Goal: Task Accomplishment & Management: Complete application form

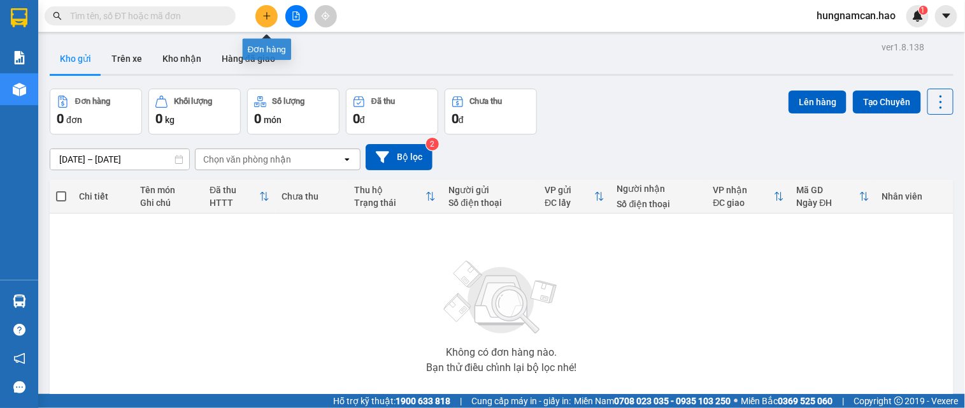
click at [264, 20] on icon "plus" at bounding box center [267, 15] width 9 height 9
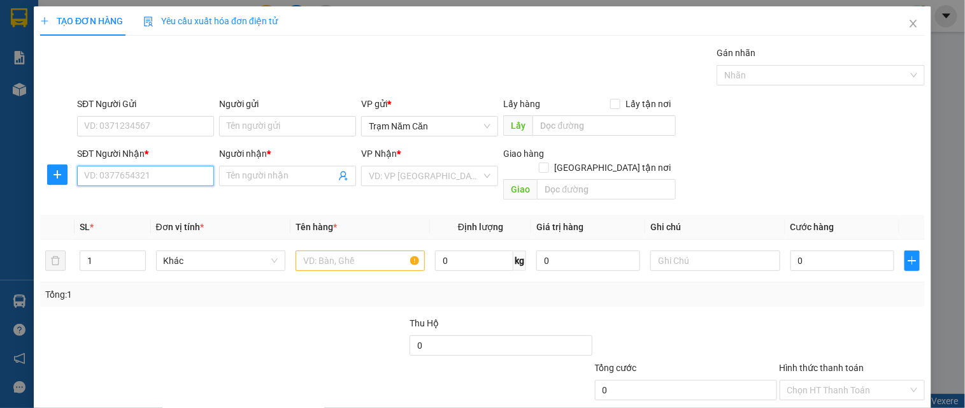
click at [160, 177] on input "SĐT Người Nhận *" at bounding box center [145, 176] width 137 height 20
click at [150, 196] on div "0935988782 - TIÊN" at bounding box center [144, 201] width 120 height 14
type input "0935988782"
type input "TIÊN"
type input "50.000"
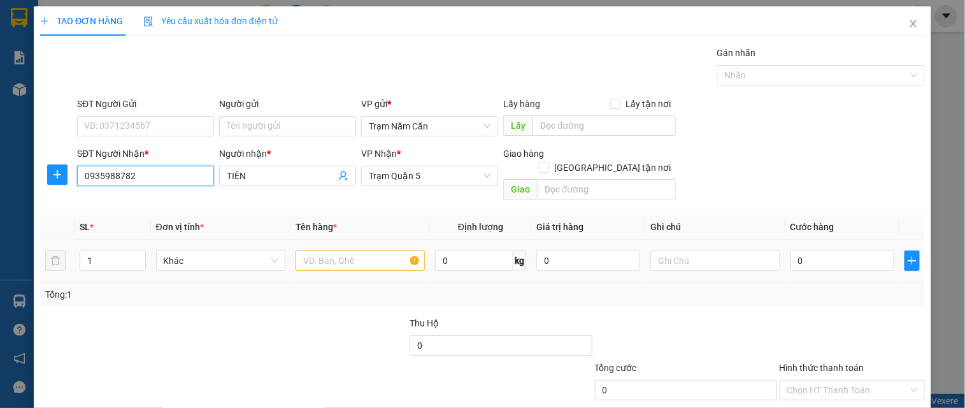
type input "50.000"
type input "0935988782"
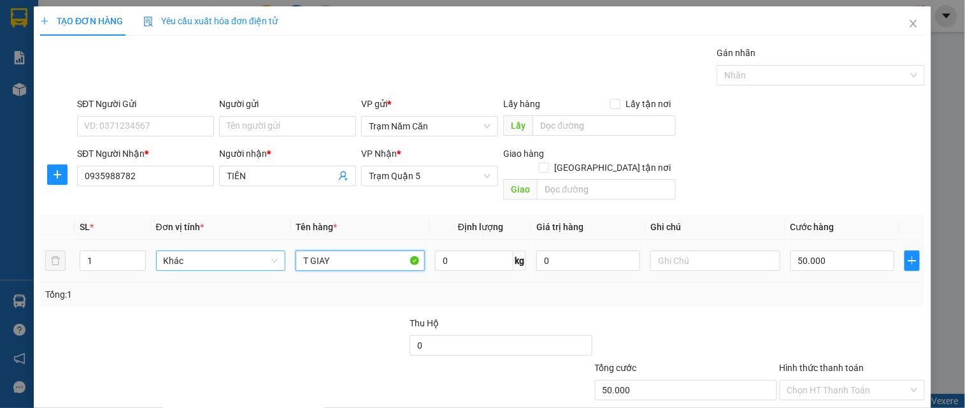
drag, startPoint x: 345, startPoint y: 244, endPoint x: 245, endPoint y: 247, distance: 99.4
click at [245, 247] on tr "1 Khác T GIAY 0 kg 0 50.000" at bounding box center [482, 261] width 885 height 43
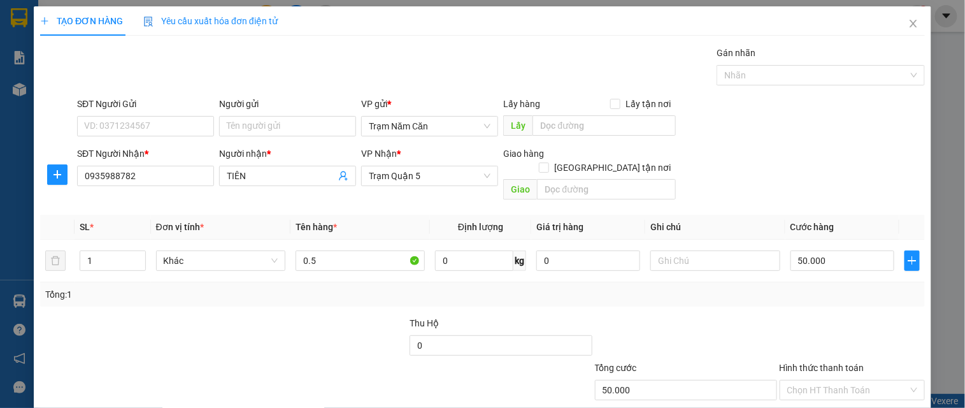
click at [472, 192] on div "Transit Pickup Surcharge Ids Transit Deliver Surcharge Ids Transit Deliver Surc…" at bounding box center [482, 253] width 885 height 415
click at [384, 250] on input "0.5" at bounding box center [360, 260] width 129 height 20
type input "0.5 cat"
drag, startPoint x: 890, startPoint y: 271, endPoint x: 846, endPoint y: 299, distance: 51.6
click at [869, 282] on div "Tổng: 1" at bounding box center [482, 294] width 885 height 24
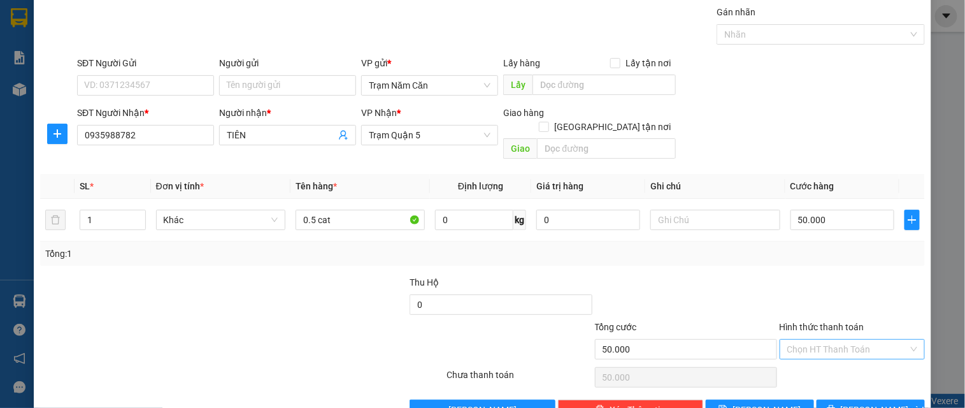
scroll to position [64, 0]
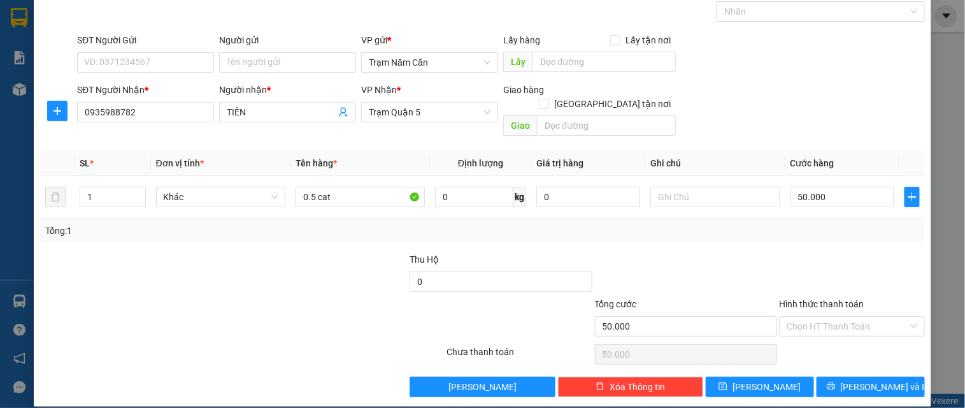
drag, startPoint x: 837, startPoint y: 320, endPoint x: 837, endPoint y: 333, distance: 12.8
click at [837, 321] on input "Hình thức thanh toán" at bounding box center [848, 326] width 121 height 19
click at [837, 336] on div "Tại văn phòng" at bounding box center [844, 338] width 129 height 14
type input "0"
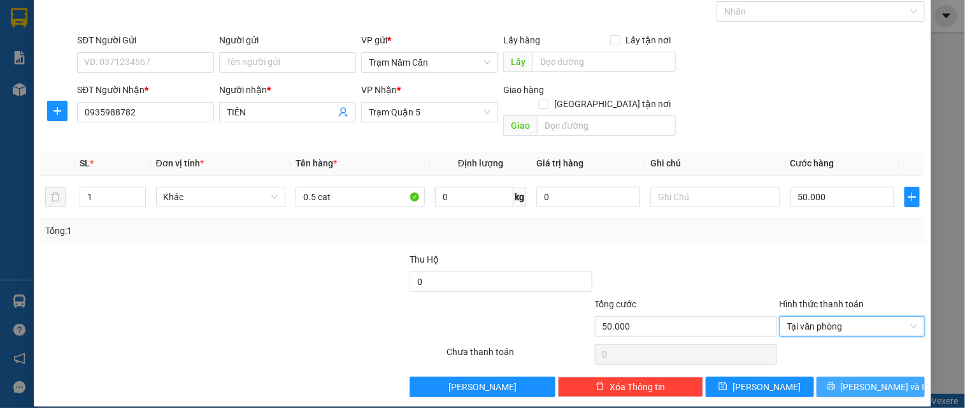
click at [849, 366] on button "[PERSON_NAME] và In" at bounding box center [871, 387] width 108 height 20
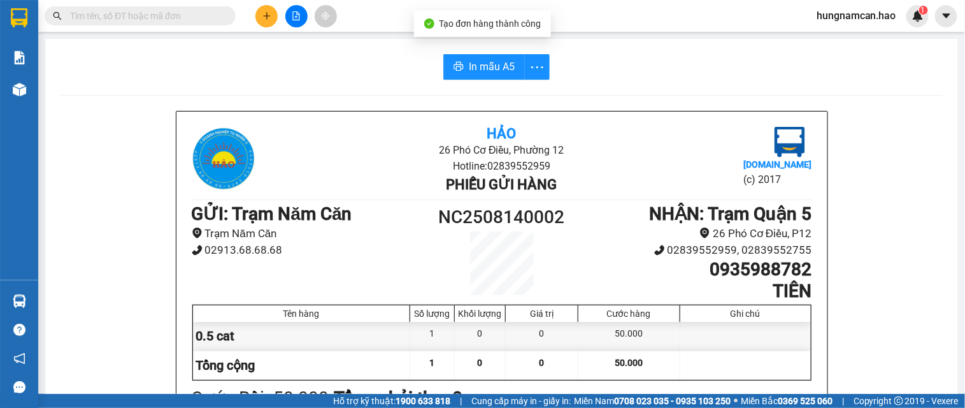
click at [524, 75] on button "button" at bounding box center [536, 66] width 25 height 25
click at [510, 73] on button "In mẫu A5" at bounding box center [485, 66] width 82 height 25
click at [271, 11] on button at bounding box center [267, 16] width 22 height 22
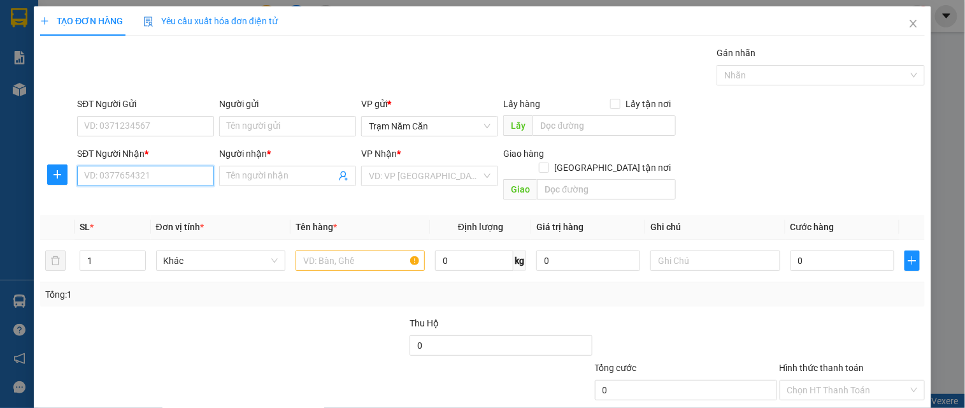
click at [145, 173] on input "SĐT Người Nhận *" at bounding box center [145, 176] width 137 height 20
click at [134, 200] on div "0935988782 - TIÊN" at bounding box center [144, 201] width 120 height 14
type input "0935988782"
type input "TIÊN"
type input "50.000"
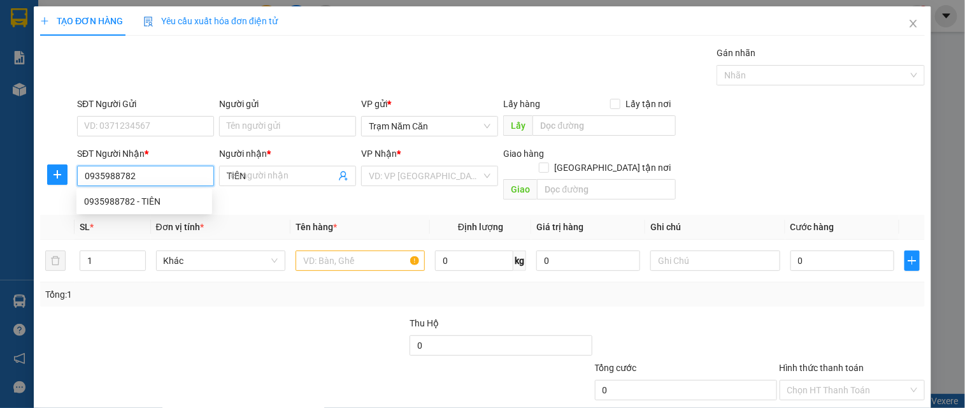
type input "50.000"
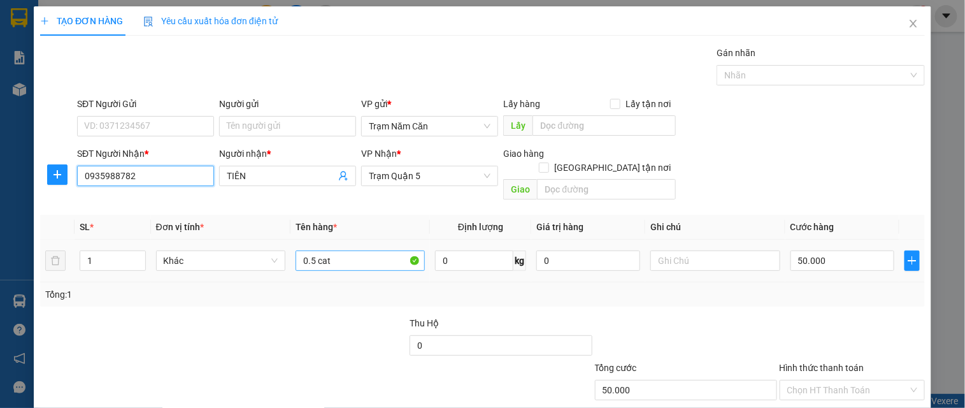
type input "0935988782"
click at [340, 250] on input "0.5 cat" at bounding box center [360, 260] width 129 height 20
type input "0.5"
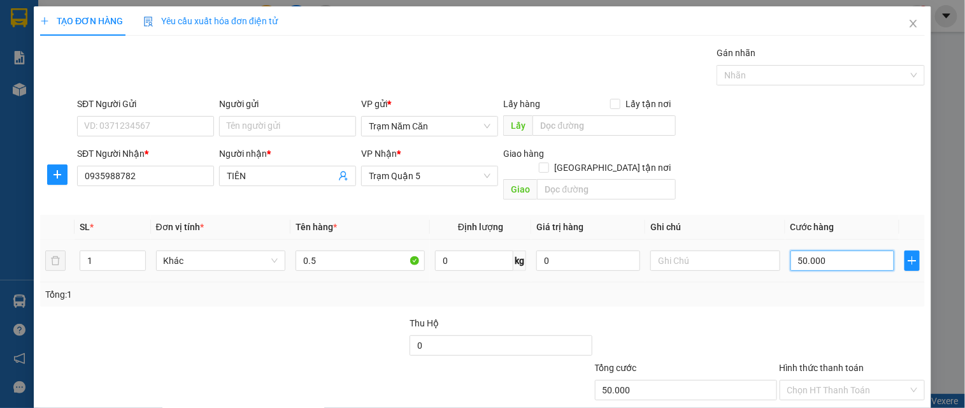
click at [839, 250] on input "50.000" at bounding box center [843, 260] width 104 height 20
type input "0"
type input "6"
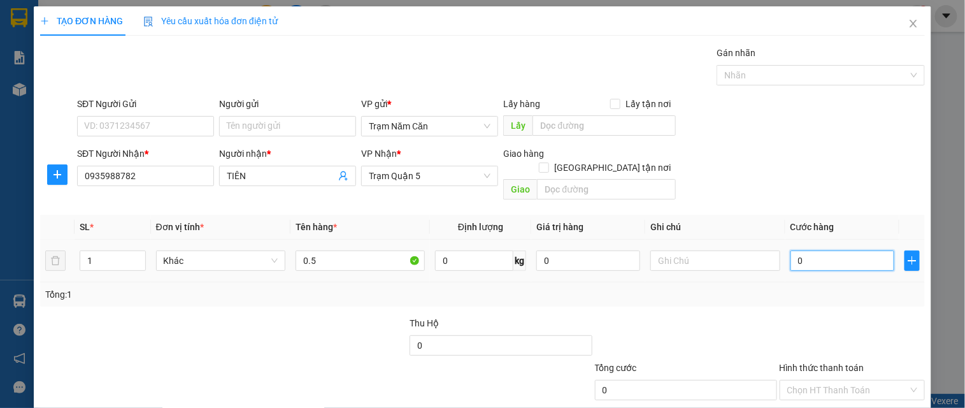
type input "6"
type input "006"
type input "60"
type input "0.060"
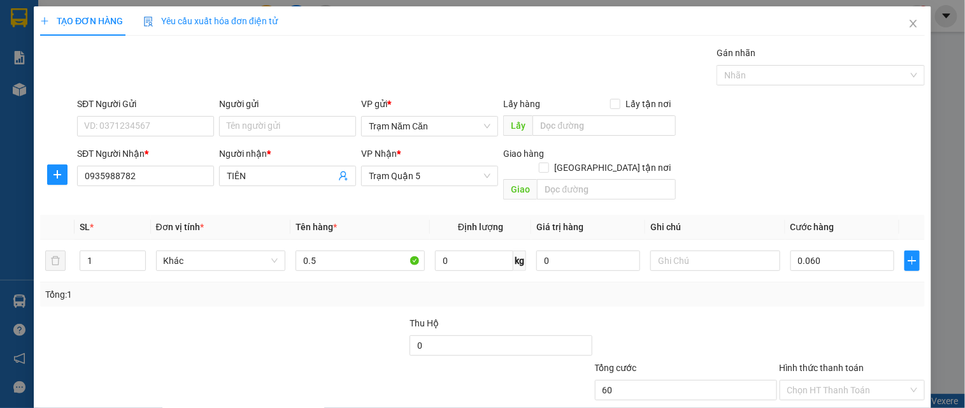
type input "60.000"
click at [864, 316] on div at bounding box center [853, 338] width 148 height 45
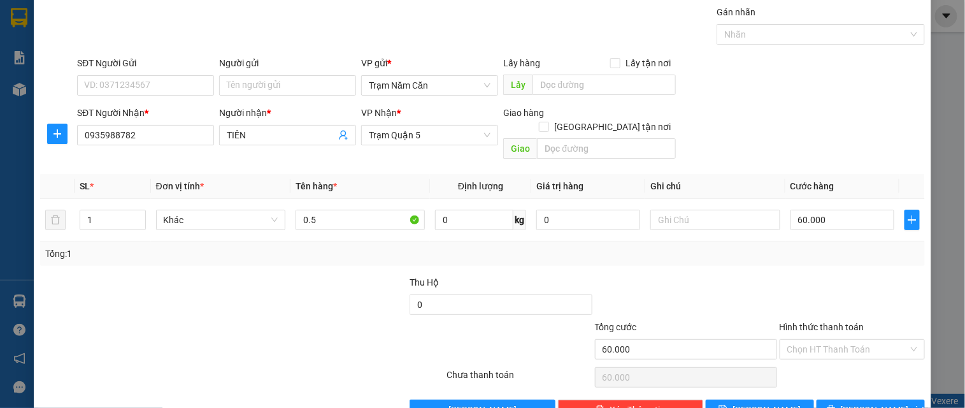
scroll to position [64, 0]
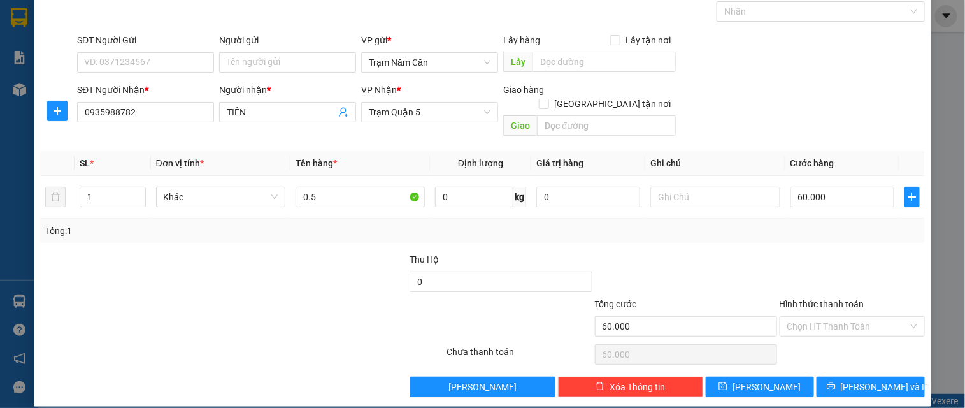
click at [865, 357] on div "Transit Pickup Surcharge Ids Transit Deliver Surcharge Ids Transit Deliver Surc…" at bounding box center [482, 189] width 885 height 415
click at [860, 366] on span "[PERSON_NAME] và In" at bounding box center [885, 387] width 89 height 14
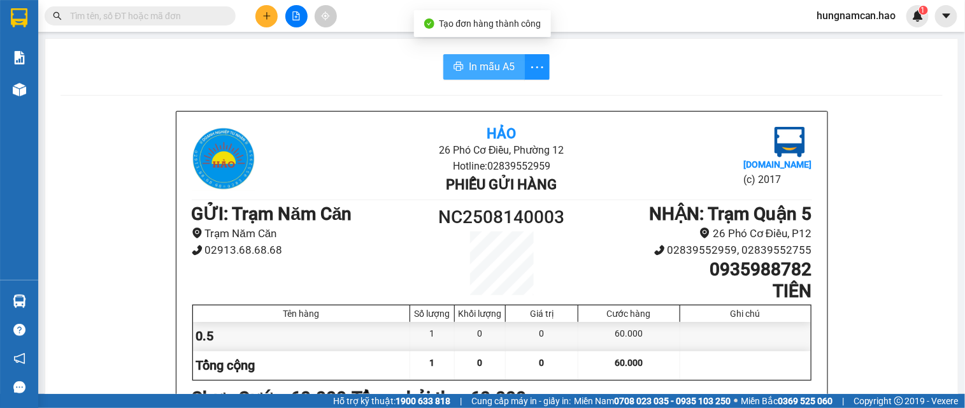
click at [498, 76] on button "In mẫu A5" at bounding box center [485, 66] width 82 height 25
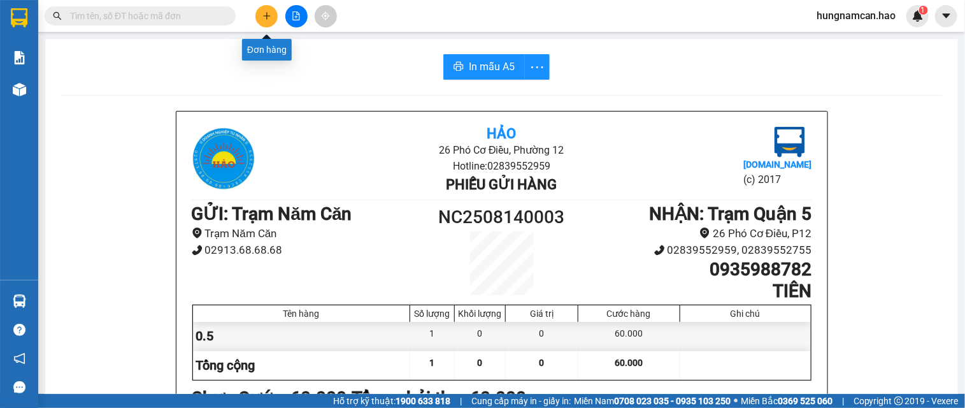
click at [259, 11] on button at bounding box center [267, 16] width 22 height 22
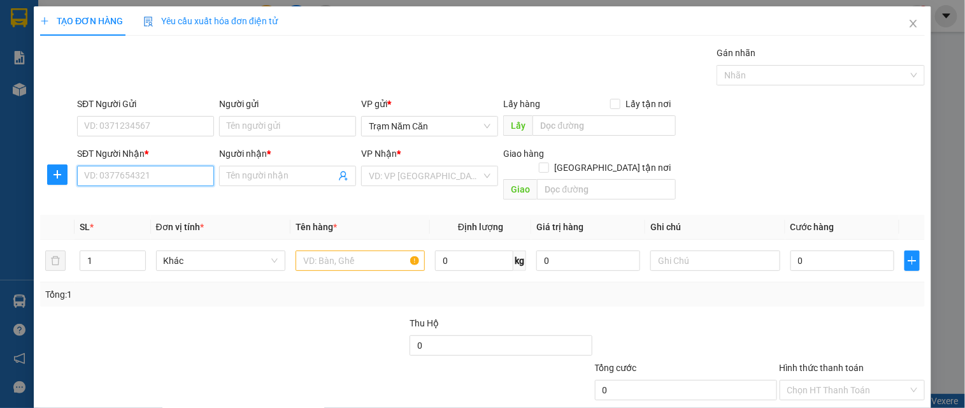
click at [164, 171] on input "SĐT Người Nhận *" at bounding box center [145, 176] width 137 height 20
type input "0948491475"
click at [155, 199] on div "0948491475 - LOAN" at bounding box center [144, 201] width 120 height 14
type input "LOAN"
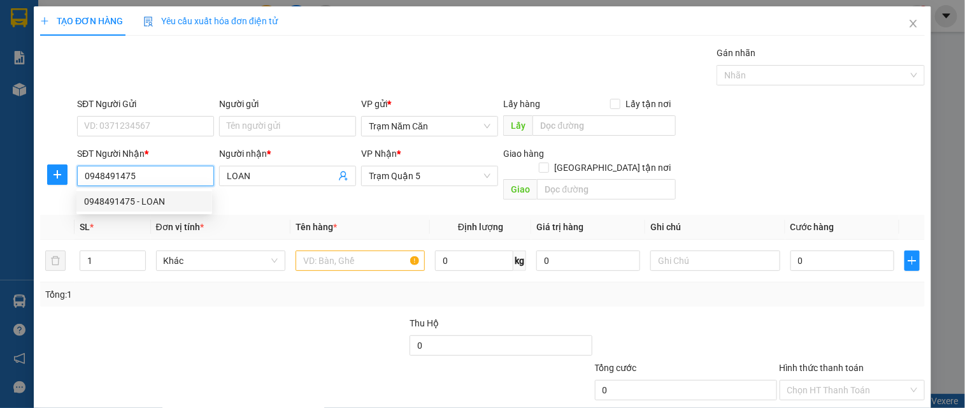
type input "60.000"
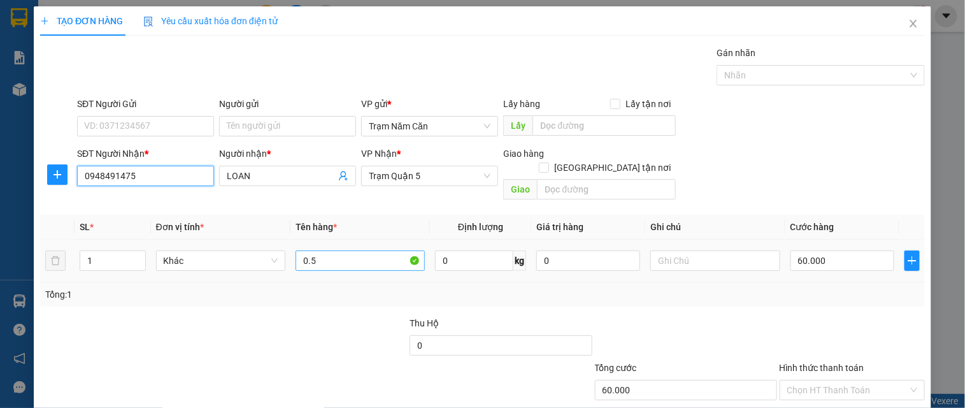
type input "0948491475"
click at [376, 255] on input "0.5" at bounding box center [360, 260] width 129 height 20
type input "0.5 CAT"
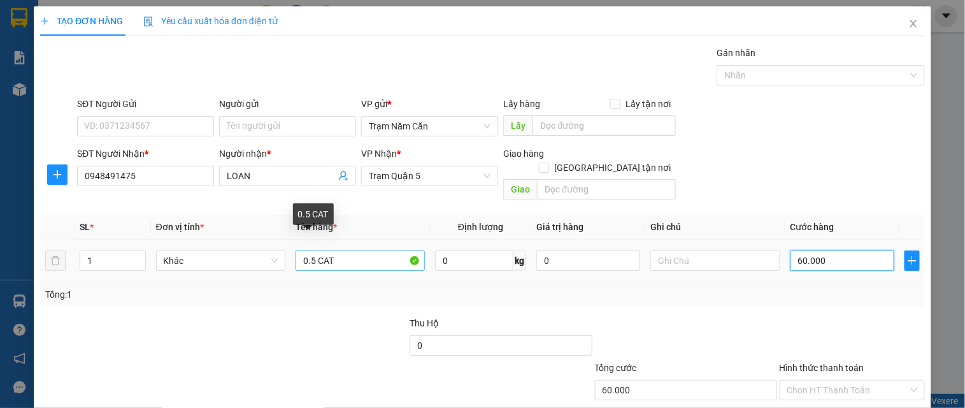
type input "0"
type input "005"
type input "5"
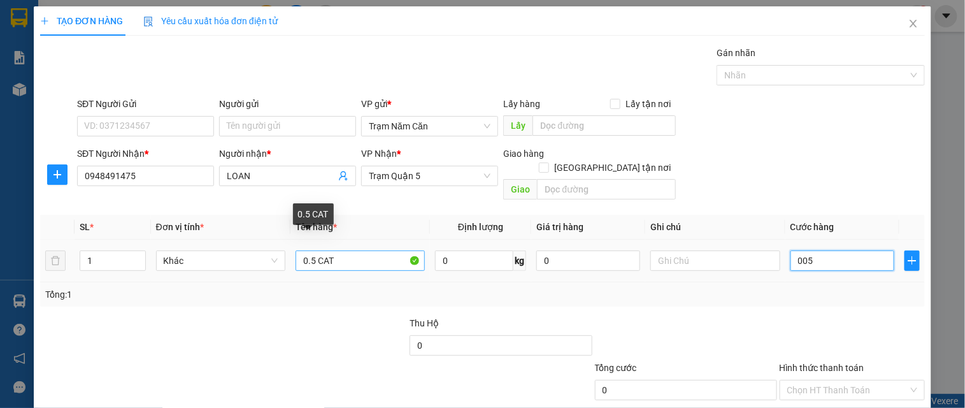
type input "5"
type input "50"
type input "0.050"
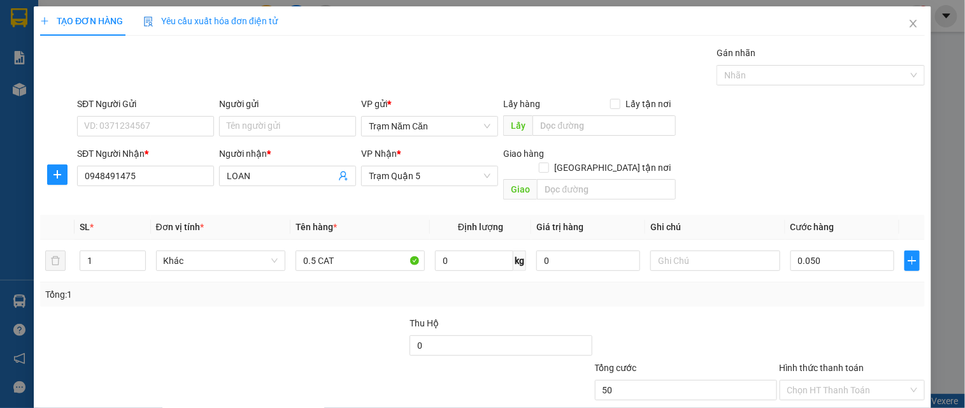
click at [832, 282] on div "Tổng: 1" at bounding box center [482, 294] width 885 height 24
type input "50.000"
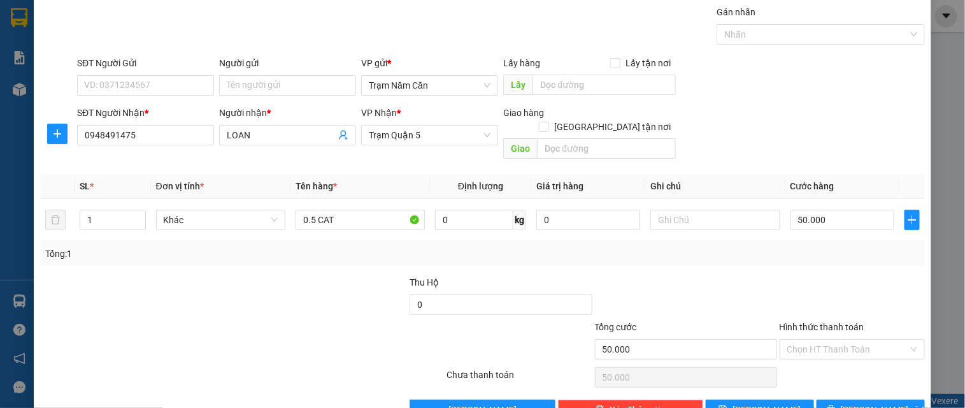
scroll to position [64, 0]
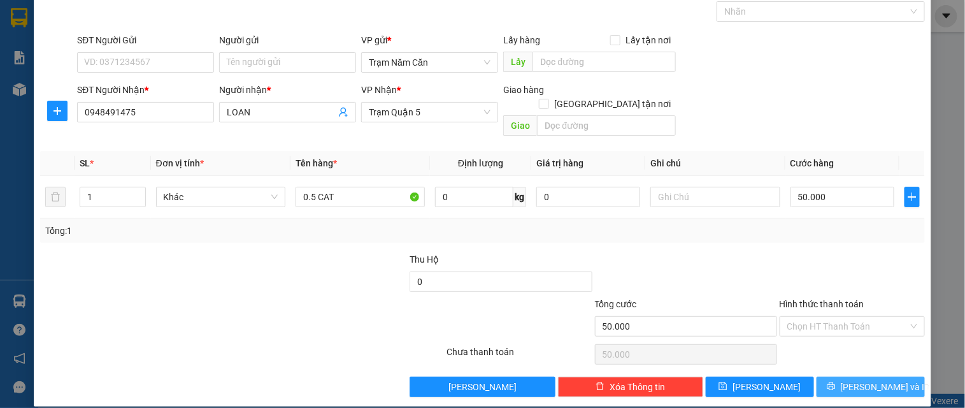
click at [830, 366] on button "[PERSON_NAME] và In" at bounding box center [871, 387] width 108 height 20
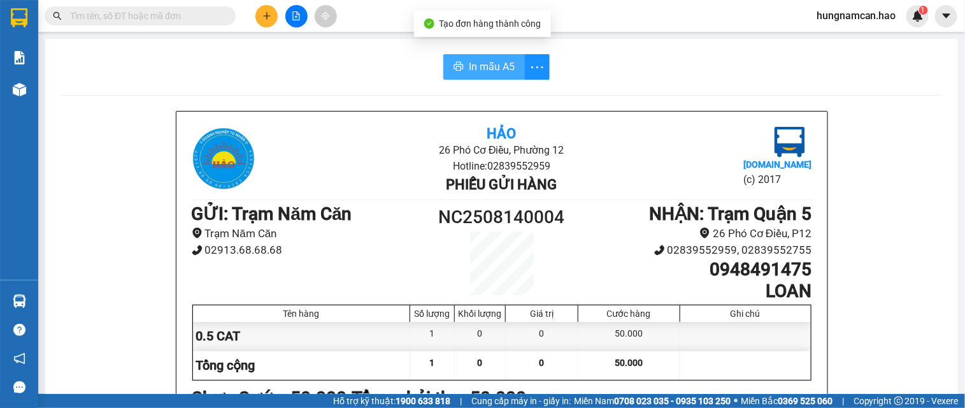
click at [463, 68] on button "In mẫu A5" at bounding box center [485, 66] width 82 height 25
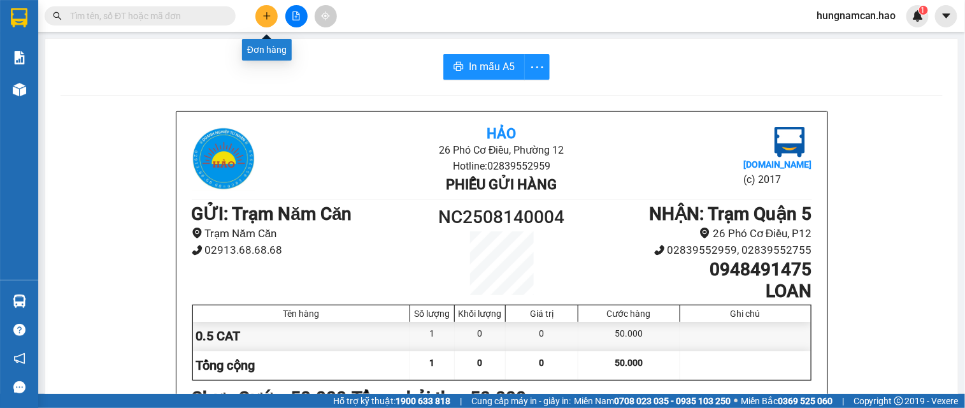
click at [272, 18] on button at bounding box center [267, 16] width 22 height 22
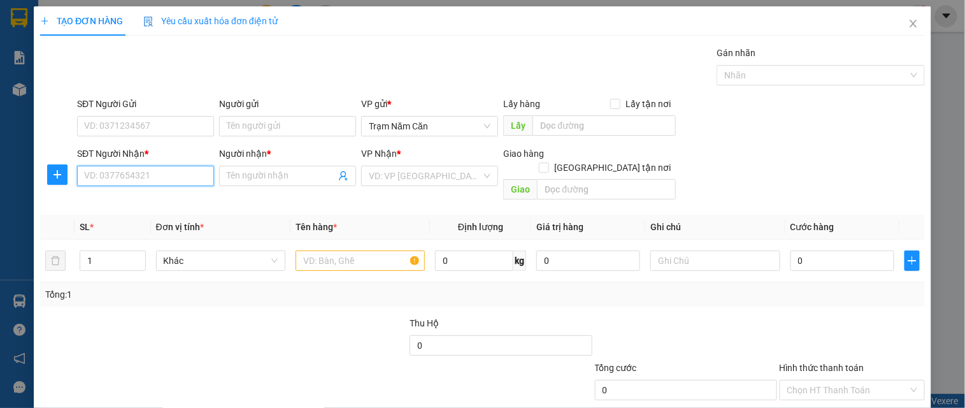
click at [145, 177] on input "SĐT Người Nhận *" at bounding box center [145, 176] width 137 height 20
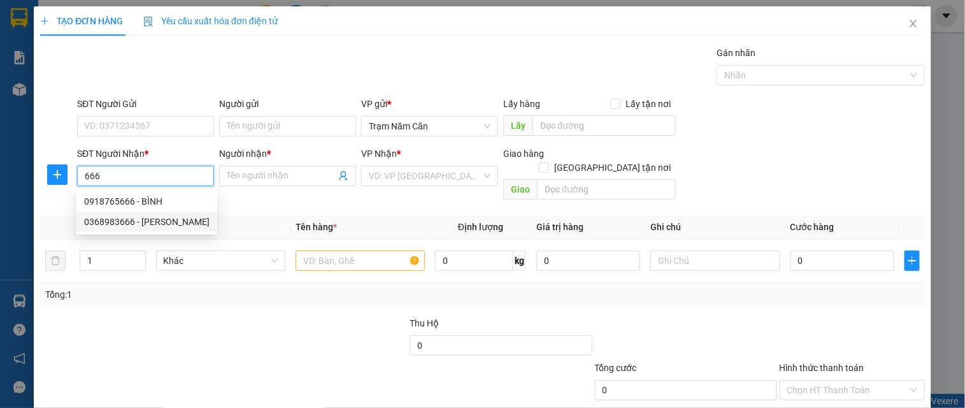
click at [170, 223] on div "0368983666 - [PERSON_NAME]" at bounding box center [147, 222] width 126 height 14
type input "0368983666"
type input "PHƯƠNG ANH"
checkbox input "true"
type input "P, THẠNH MỸ LỢI. THỦ [GEOGRAPHIC_DATA]"
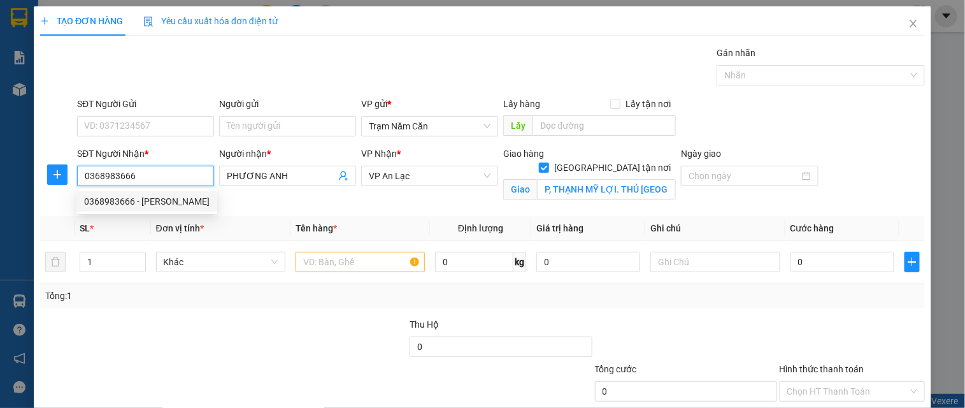
type input "100.000"
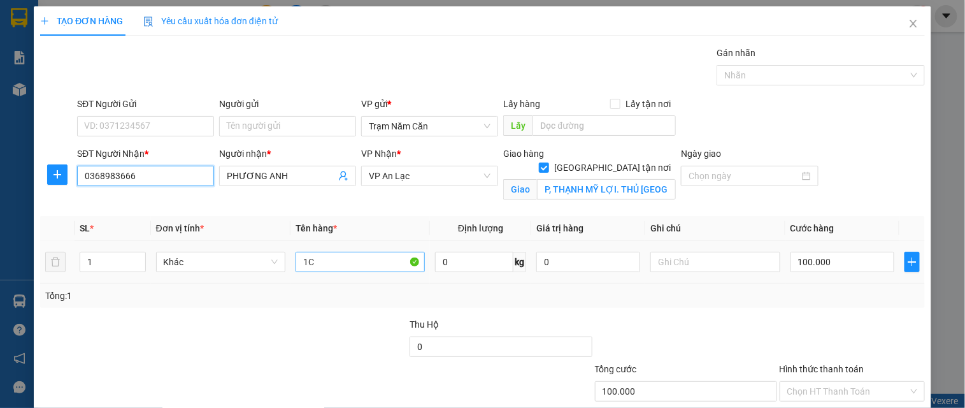
type input "0368983666"
drag, startPoint x: 351, startPoint y: 268, endPoint x: 180, endPoint y: 240, distance: 173.7
click at [180, 241] on tr "1 Khác 1C 0 kg 0 100.000" at bounding box center [482, 262] width 885 height 43
type input "0.5 CAT"
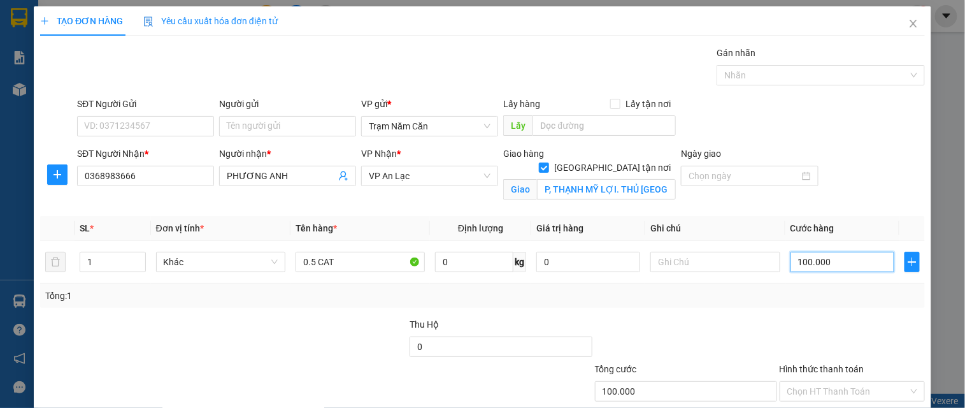
type input "0"
type input "005"
type input "5"
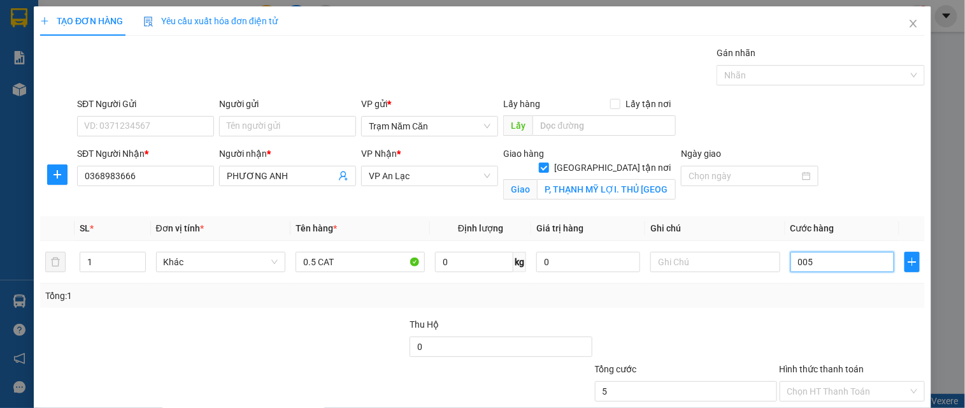
type input "0.050"
type input "50"
type input "0.050"
click at [863, 205] on div "SĐT Người Nhận * 0368983666 Người nhận * PHƯƠNG ANH VP Nhận * VP An Lạc Giao hà…" at bounding box center [501, 177] width 853 height 60
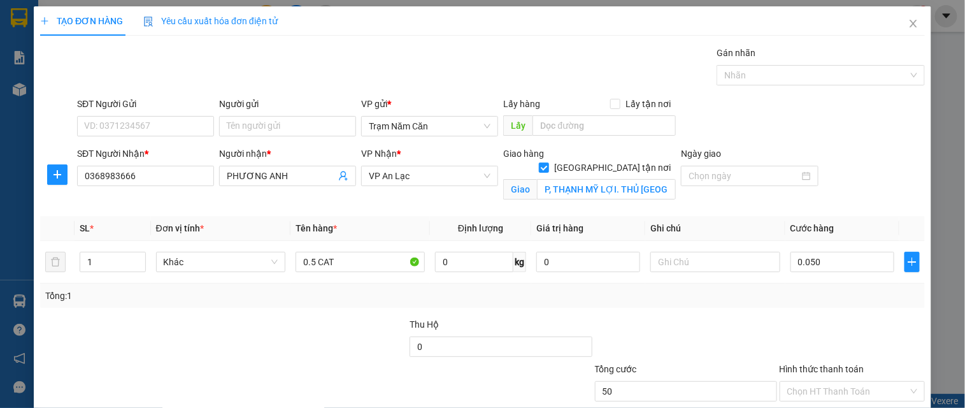
type input "50.000"
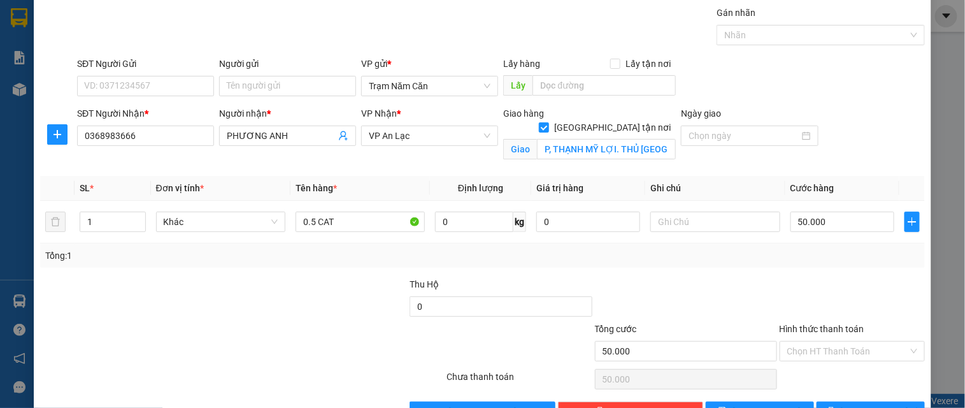
scroll to position [79, 0]
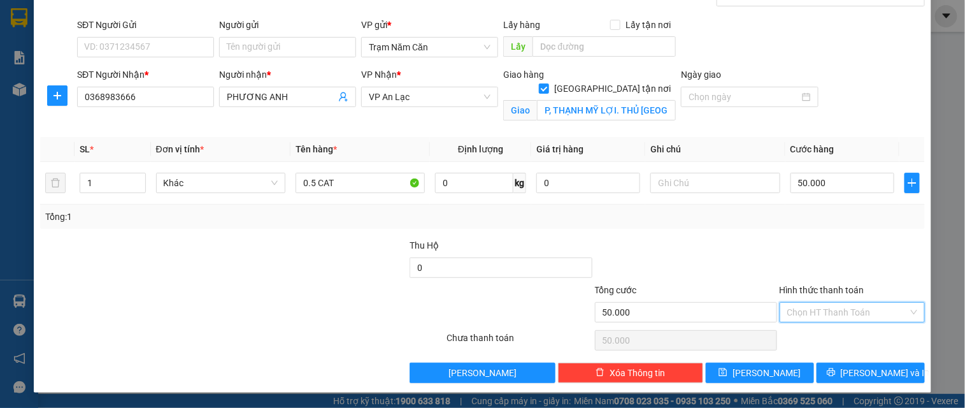
click at [826, 315] on input "Hình thức thanh toán" at bounding box center [848, 312] width 121 height 19
click at [826, 328] on div "Tại văn phòng" at bounding box center [844, 338] width 144 height 20
type input "0"
click at [828, 363] on button "[PERSON_NAME] và In" at bounding box center [871, 373] width 108 height 20
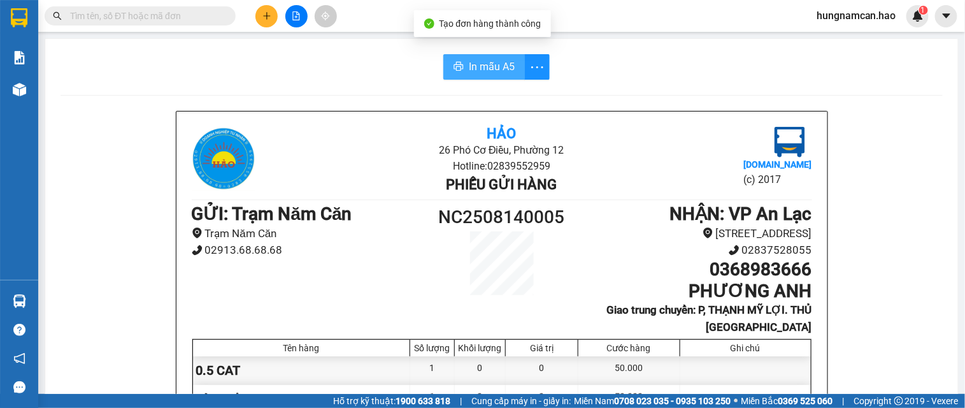
click at [460, 54] on button "In mẫu A5" at bounding box center [485, 66] width 82 height 25
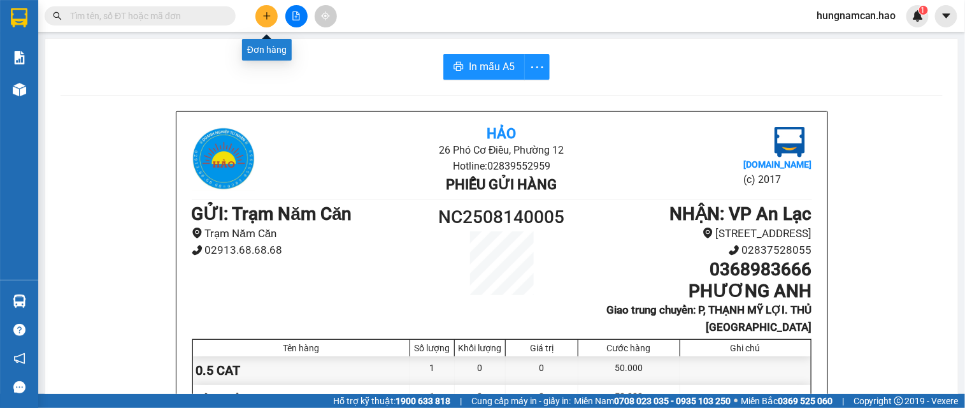
click at [270, 8] on button at bounding box center [267, 16] width 22 height 22
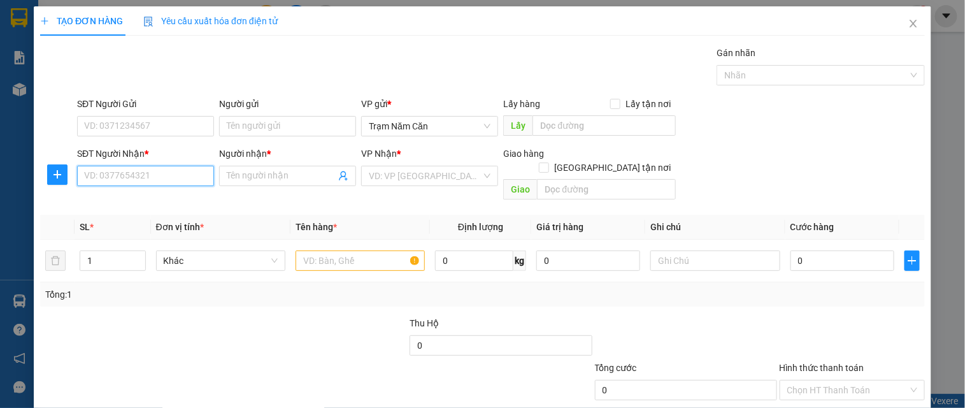
click at [174, 179] on input "SĐT Người Nhận *" at bounding box center [145, 176] width 137 height 20
drag, startPoint x: 901, startPoint y: 24, endPoint x: 883, endPoint y: 29, distance: 18.4
click at [869, 24] on icon "close" at bounding box center [914, 23] width 10 height 10
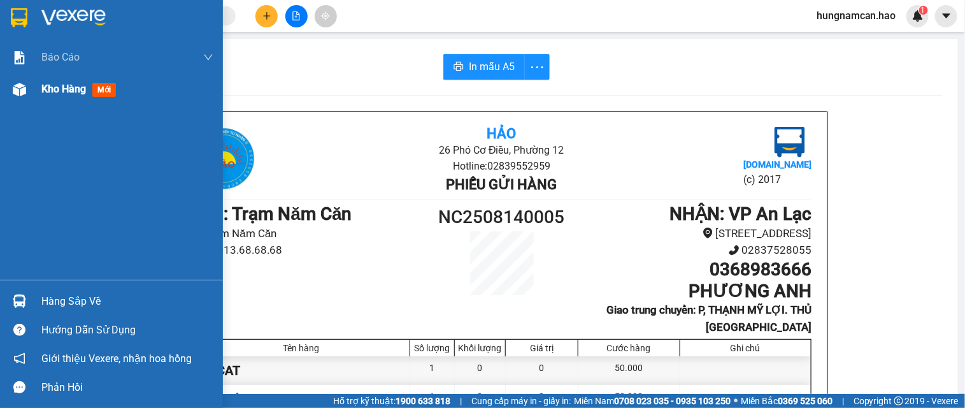
click at [15, 96] on div at bounding box center [19, 89] width 22 height 22
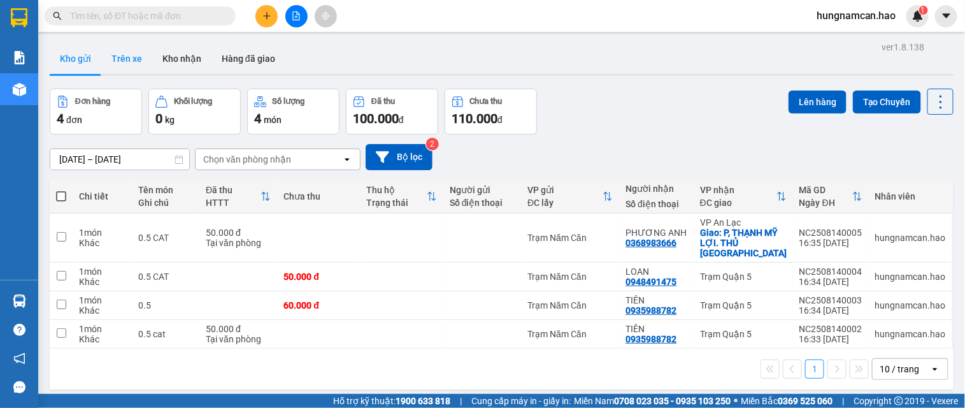
drag, startPoint x: 129, startPoint y: 64, endPoint x: 147, endPoint y: 66, distance: 18.0
click at [129, 64] on button "Trên xe" at bounding box center [126, 58] width 51 height 31
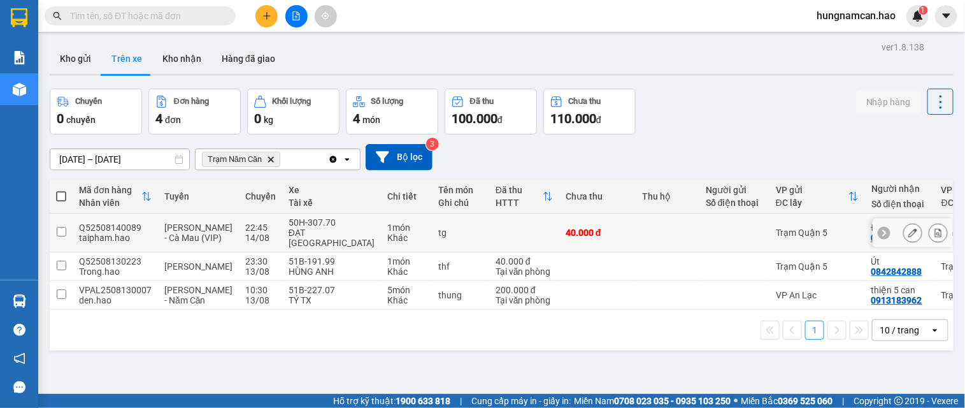
click at [575, 228] on div "40.000 đ" at bounding box center [598, 232] width 64 height 10
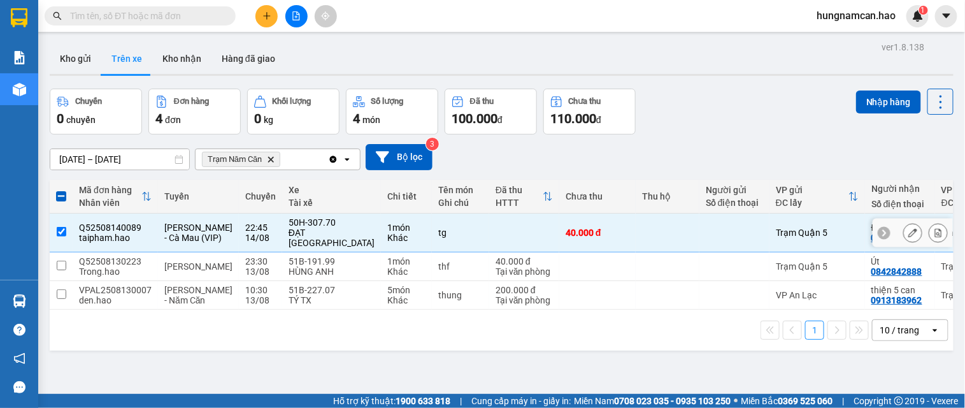
click at [636, 241] on td at bounding box center [668, 232] width 64 height 39
checkbox input "false"
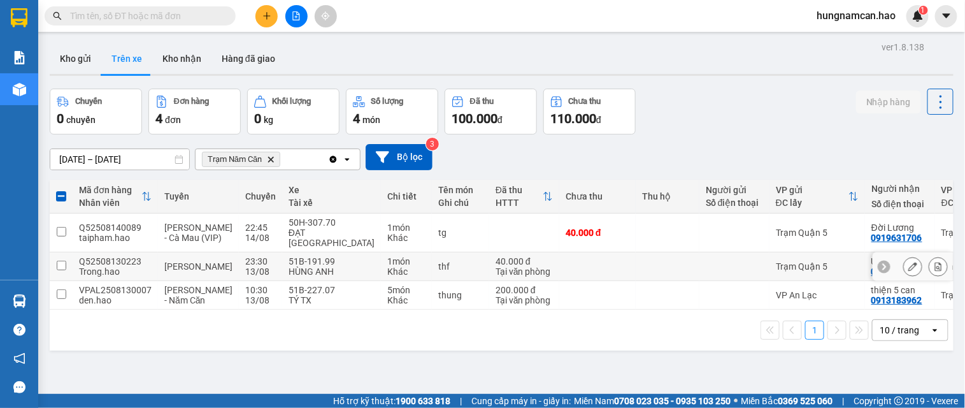
click at [636, 278] on td at bounding box center [668, 266] width 64 height 29
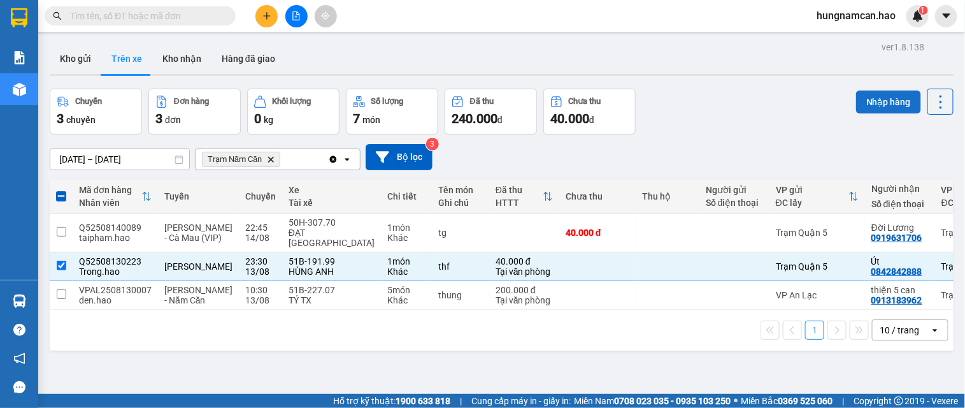
click at [869, 105] on button "Nhập hàng" at bounding box center [888, 101] width 65 height 23
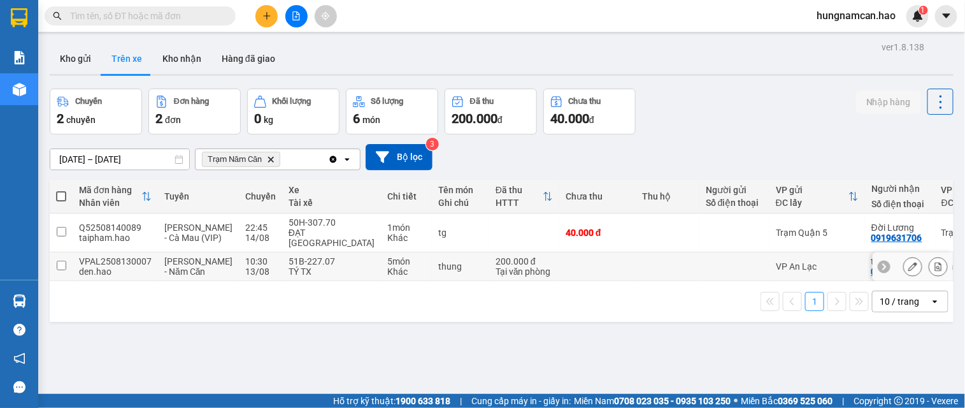
click at [779, 266] on div "VP An Lạc" at bounding box center [817, 266] width 83 height 10
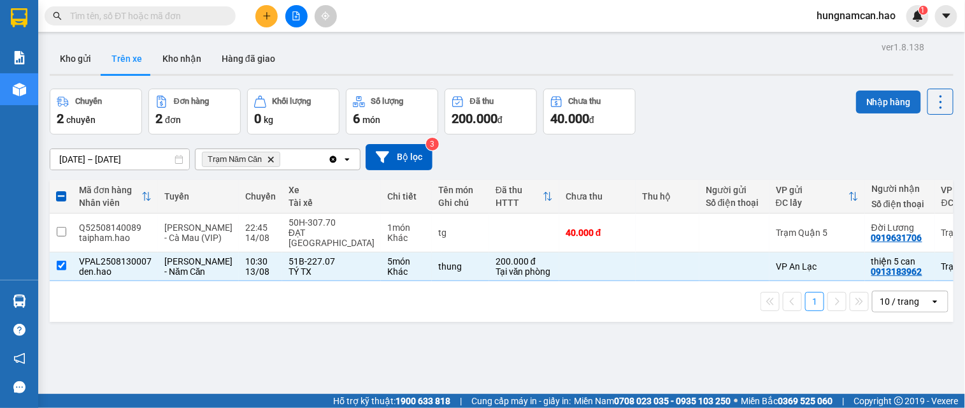
click at [869, 105] on button "Nhập hàng" at bounding box center [888, 101] width 65 height 23
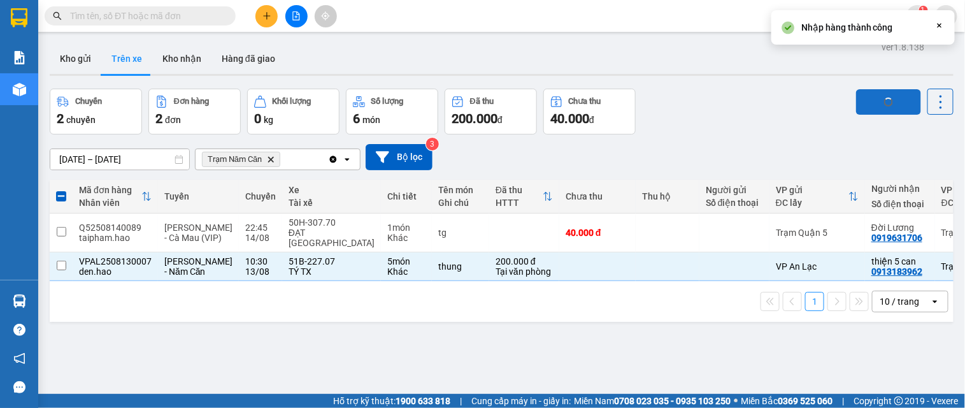
checkbox input "false"
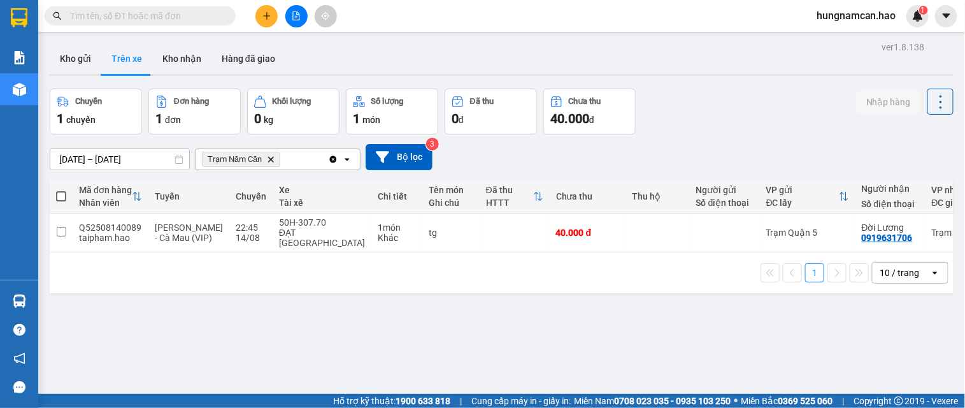
click at [262, 8] on button at bounding box center [267, 16] width 22 height 22
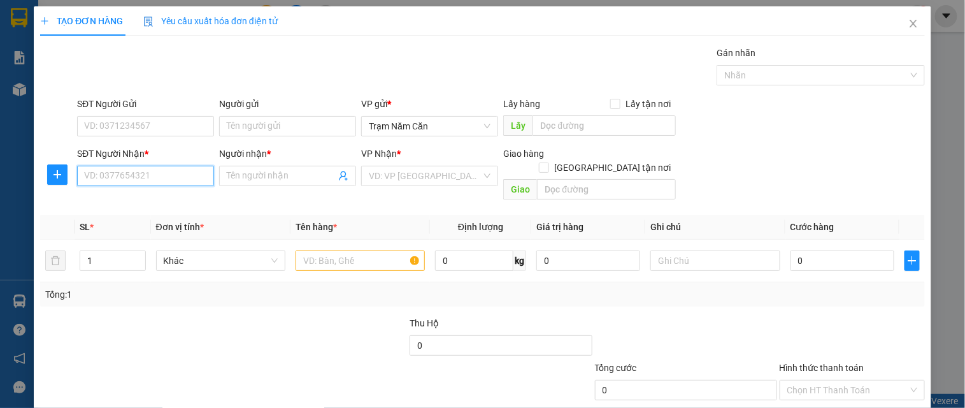
click at [194, 174] on input "SĐT Người Nhận *" at bounding box center [145, 176] width 137 height 20
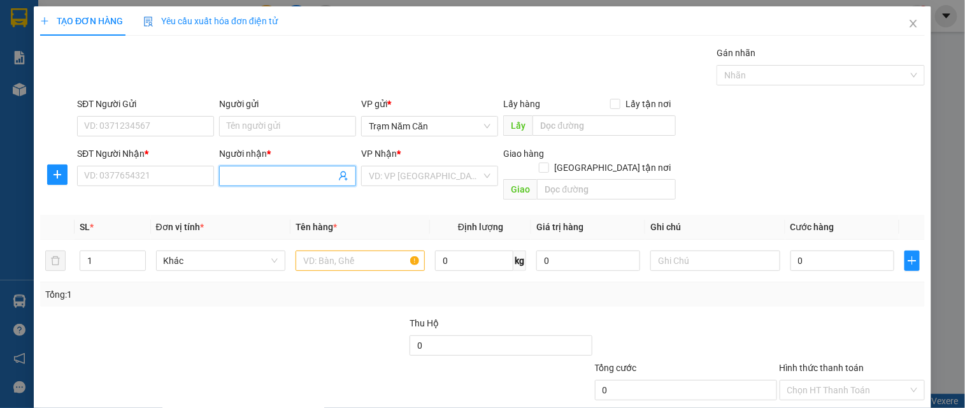
click at [242, 172] on input "Người nhận *" at bounding box center [281, 176] width 109 height 14
type input "A"
click at [294, 178] on input "[PERSON_NAME]" at bounding box center [281, 176] width 109 height 14
type input "B"
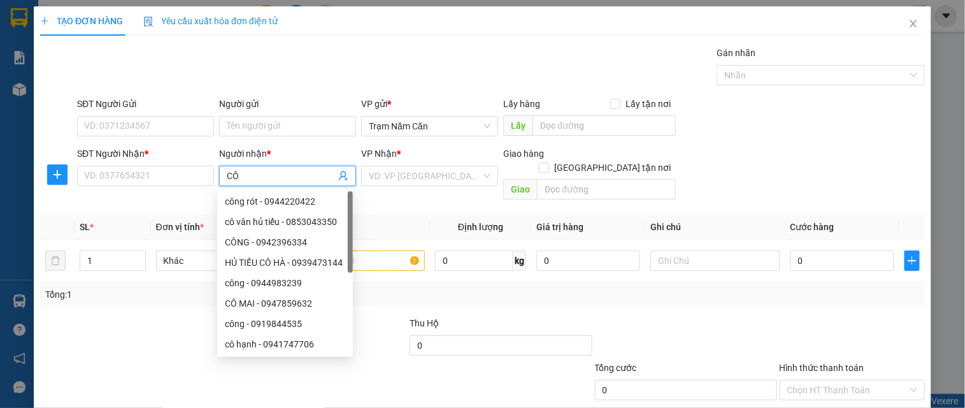
type input "COO"
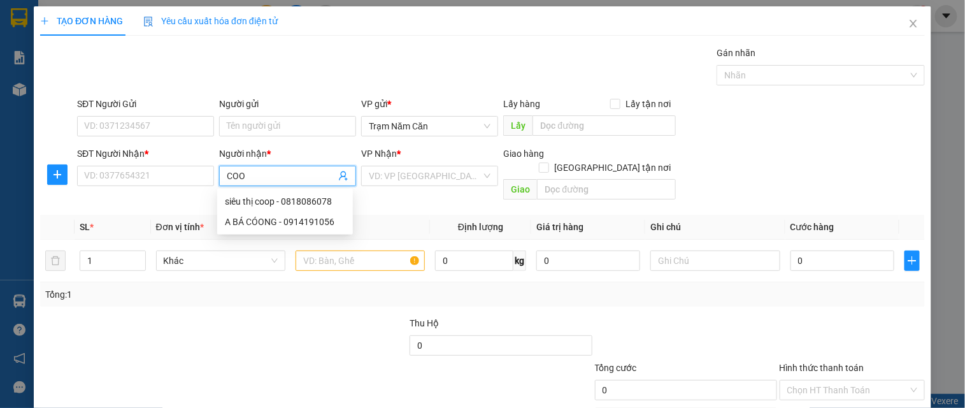
click at [300, 213] on div "A BÁ CÓONG - 0914191056" at bounding box center [285, 222] width 136 height 20
type input "0914191056"
type input "A BÁ CÓONG"
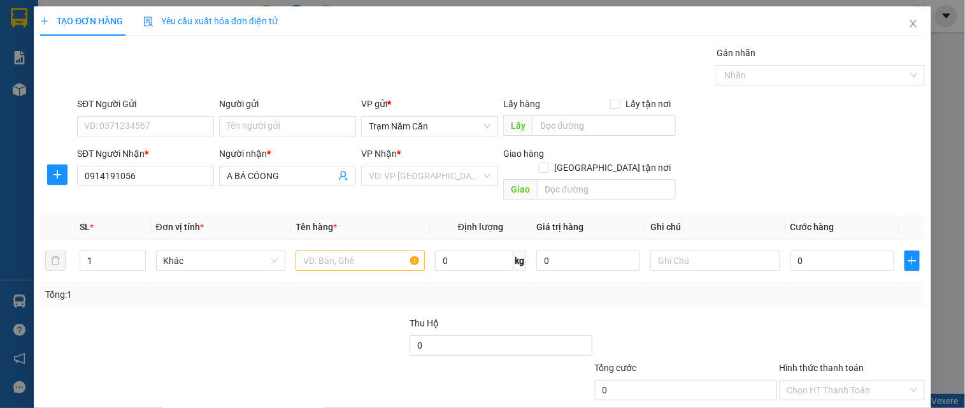
click at [442, 164] on div "VP Nhận *" at bounding box center [429, 156] width 137 height 19
click at [445, 169] on input "search" at bounding box center [425, 175] width 113 height 19
click at [500, 58] on div "Gán nhãn Nhãn" at bounding box center [501, 68] width 853 height 45
click at [370, 175] on input "search" at bounding box center [425, 175] width 113 height 19
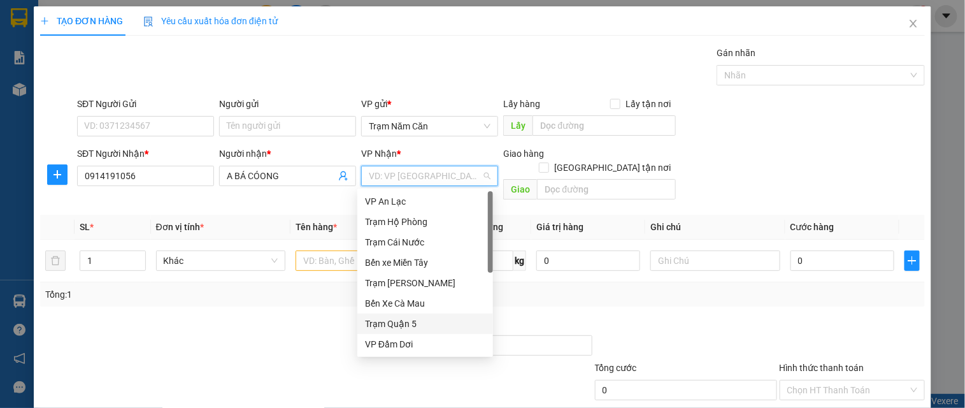
click at [377, 322] on div "Trạm Quận 5" at bounding box center [425, 324] width 120 height 14
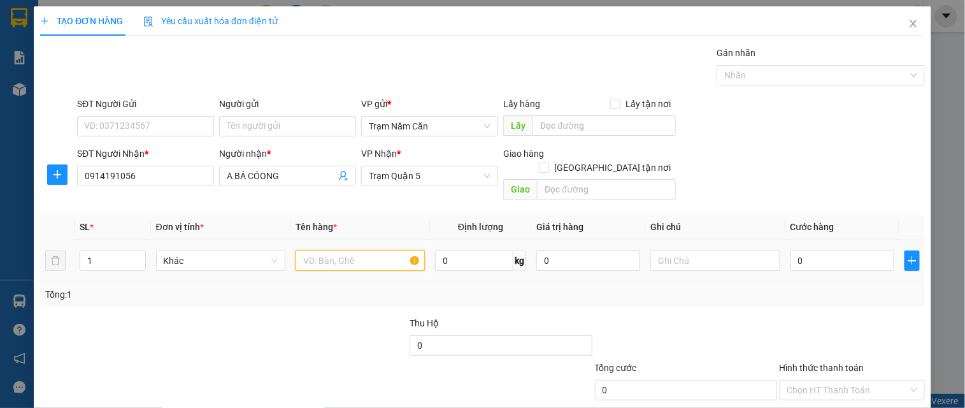
click at [297, 250] on input "text" at bounding box center [360, 260] width 129 height 20
type input "0.4"
type input "004"
type input "4"
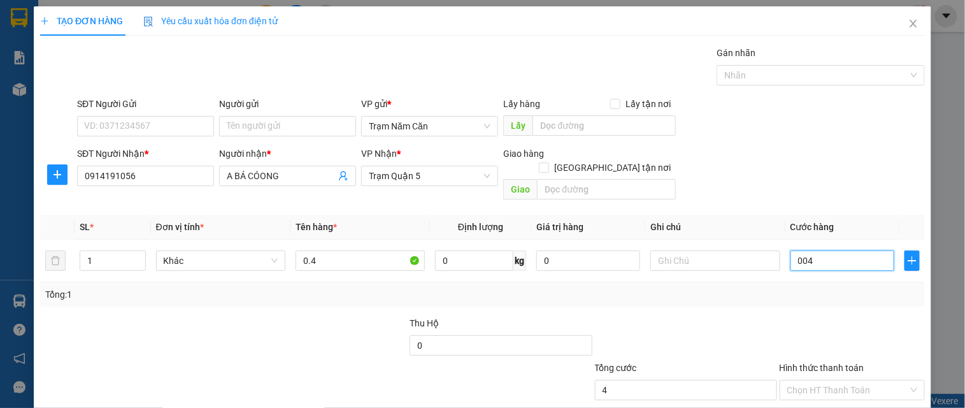
type input "0.040"
type input "40"
click at [794, 316] on div at bounding box center [853, 338] width 148 height 45
type input "40.000"
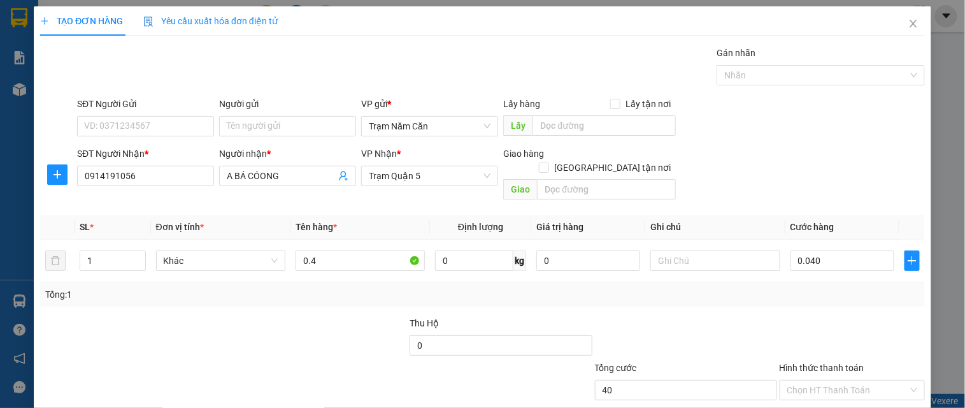
type input "40.000"
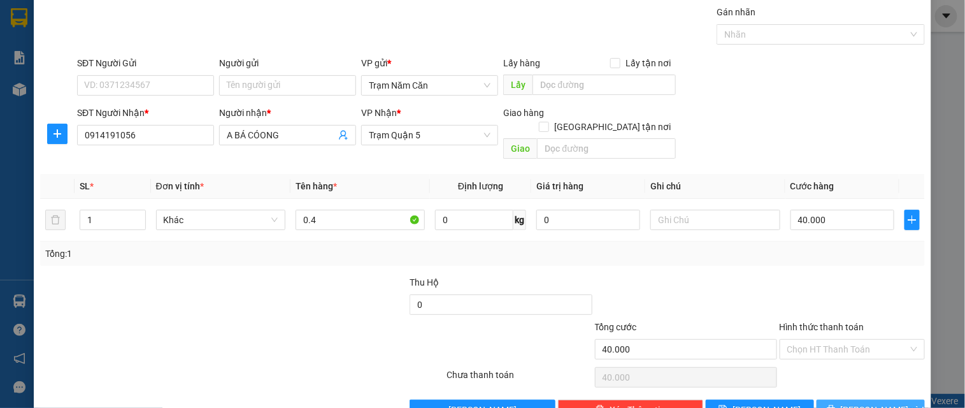
scroll to position [64, 0]
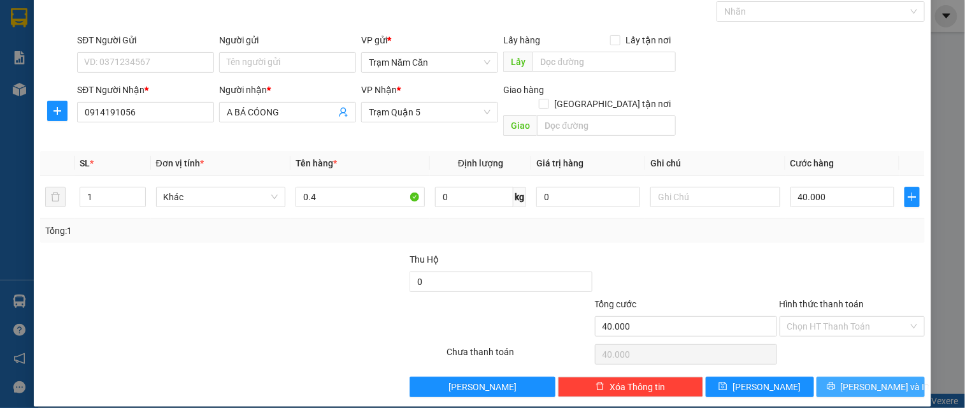
click at [862, 366] on span "[PERSON_NAME] và In" at bounding box center [885, 387] width 89 height 14
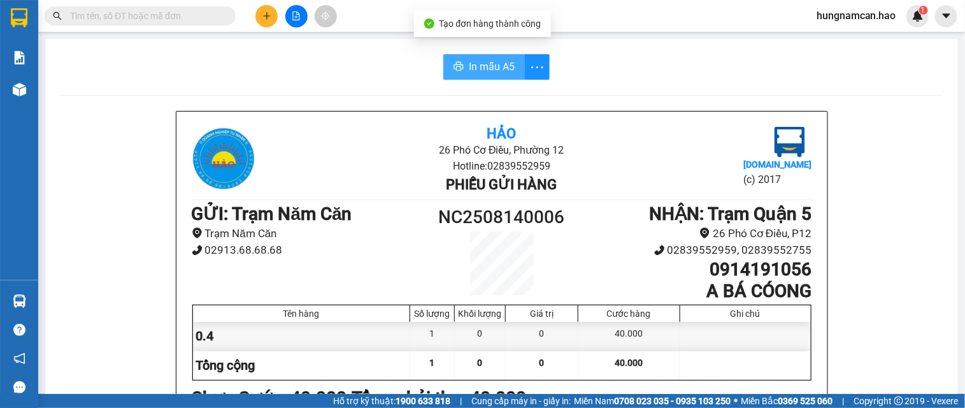
click at [491, 73] on span "In mẫu A5" at bounding box center [492, 67] width 46 height 16
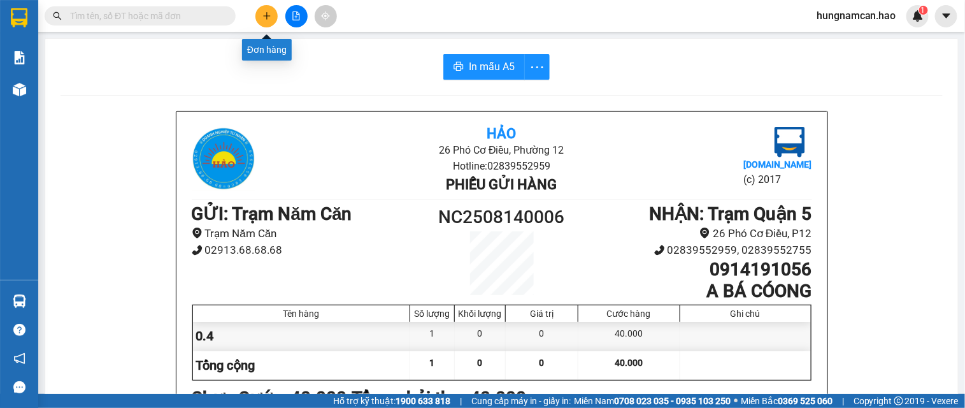
click at [259, 10] on button at bounding box center [267, 16] width 22 height 22
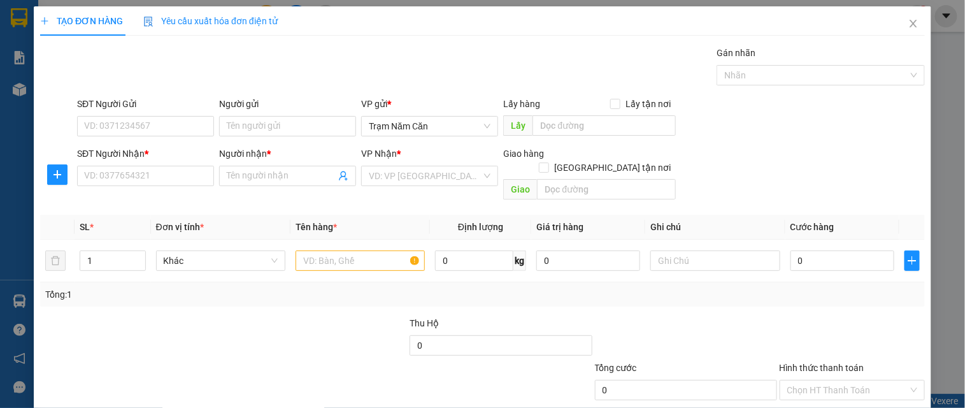
drag, startPoint x: 530, startPoint y: 73, endPoint x: 492, endPoint y: 88, distance: 40.4
click at [526, 73] on div "Gán nhãn Nhãn" at bounding box center [501, 68] width 853 height 45
paste input "0908496720"
type input "0908496720"
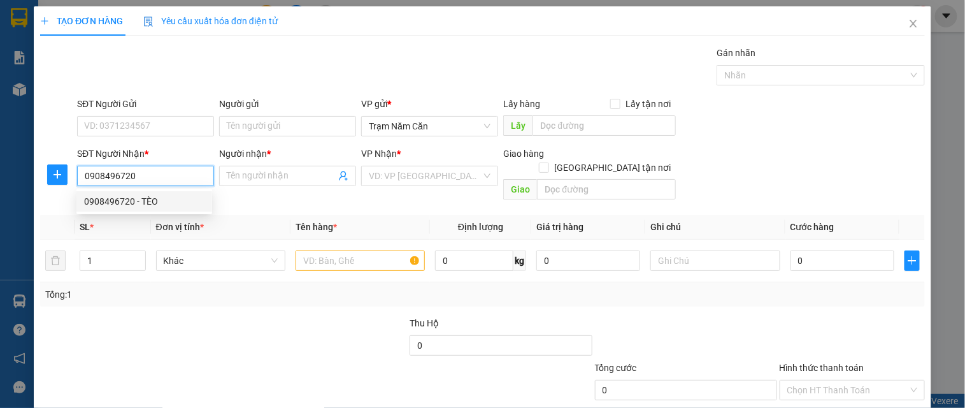
drag, startPoint x: 173, startPoint y: 198, endPoint x: 236, endPoint y: 204, distance: 62.8
click at [173, 198] on div "0908496720 - TÈO" at bounding box center [144, 201] width 120 height 14
type input "TÈO"
type input "30.000"
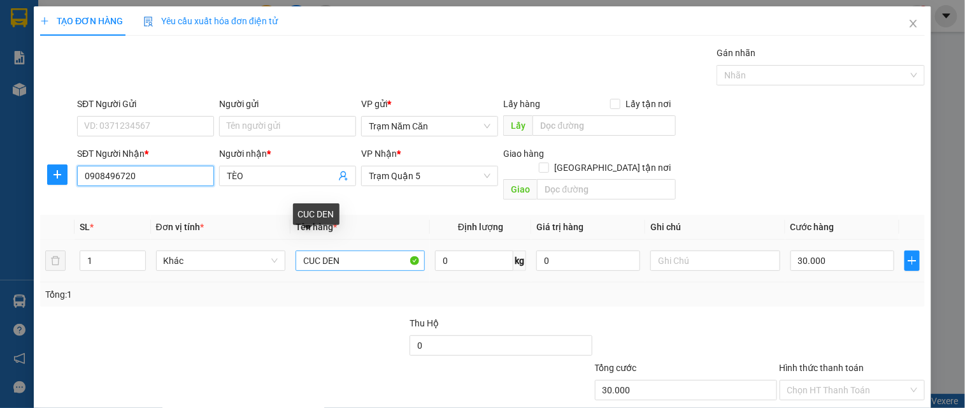
type input "0908496720"
drag, startPoint x: 354, startPoint y: 243, endPoint x: 250, endPoint y: 256, distance: 104.6
click at [250, 256] on tr "1 Khác CUC DEN 0 kg 0 30.000" at bounding box center [482, 261] width 885 height 43
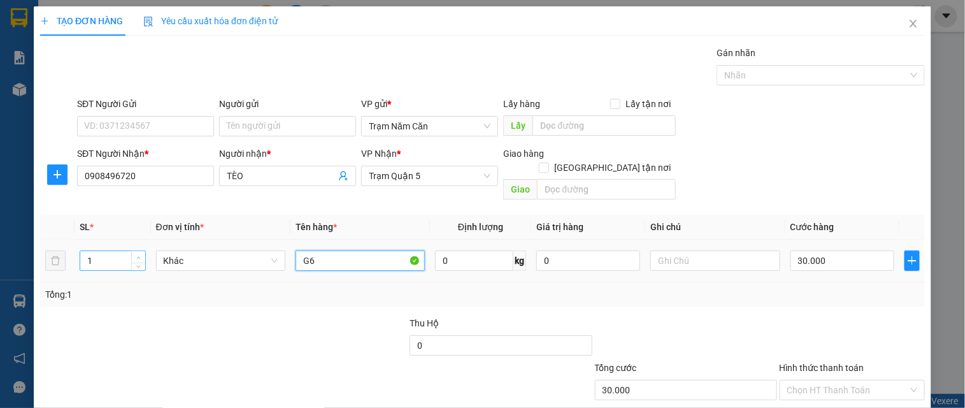
type input "G6"
type input "2"
click at [135, 254] on span "up" at bounding box center [139, 258] width 8 height 8
click at [819, 250] on input "30.000" at bounding box center [843, 260] width 104 height 20
type input "0"
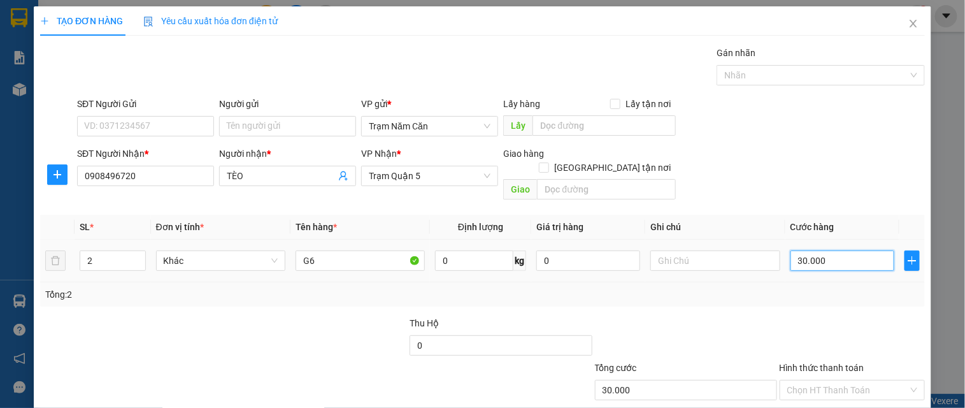
type input "0"
type input "5"
type input "005"
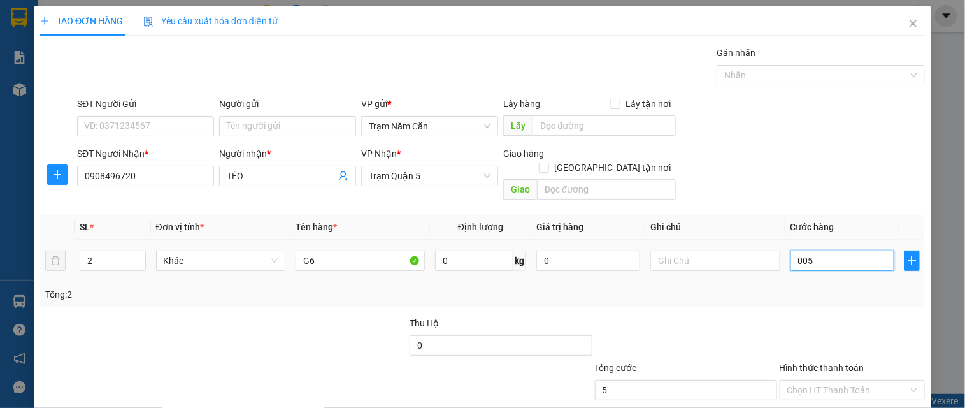
type input "50"
type input "0.050"
type input "50.000"
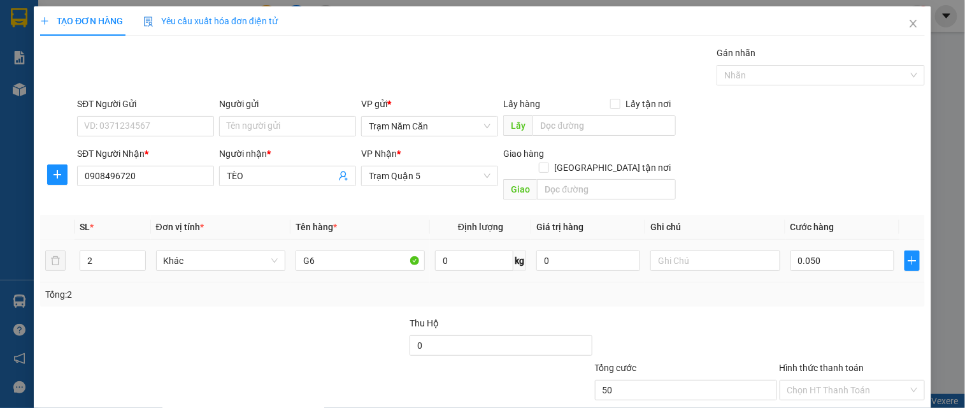
type input "50.000"
click at [816, 262] on td "50.000" at bounding box center [843, 261] width 114 height 43
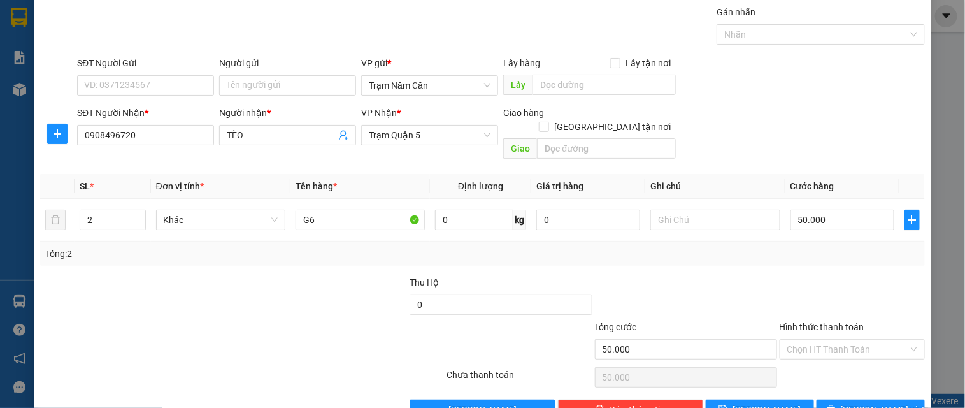
scroll to position [64, 0]
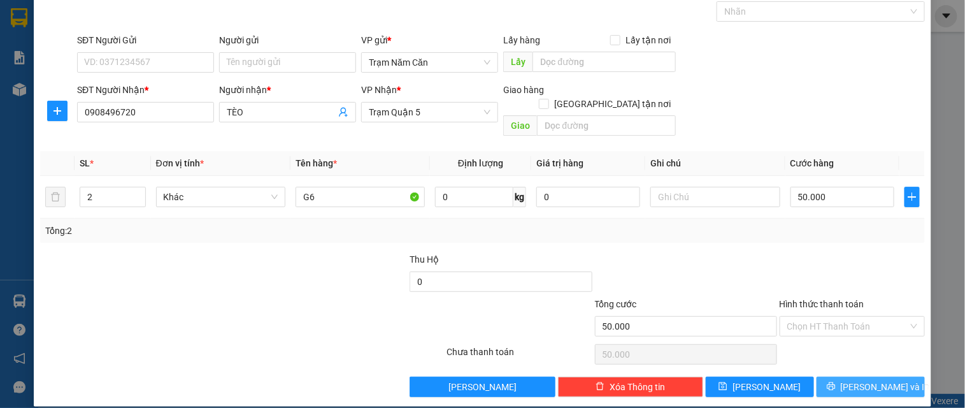
click at [836, 366] on icon "printer" at bounding box center [831, 386] width 9 height 9
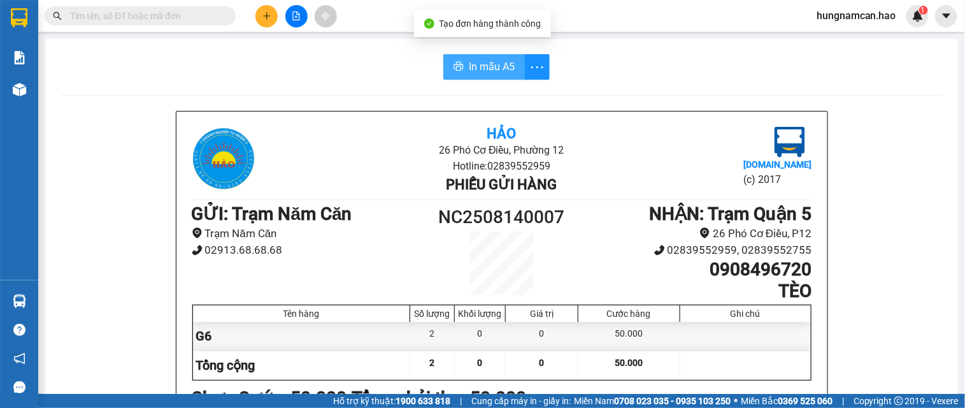
click at [502, 75] on button "In mẫu A5" at bounding box center [485, 66] width 82 height 25
click at [493, 69] on span "In mẫu A5" at bounding box center [492, 67] width 46 height 16
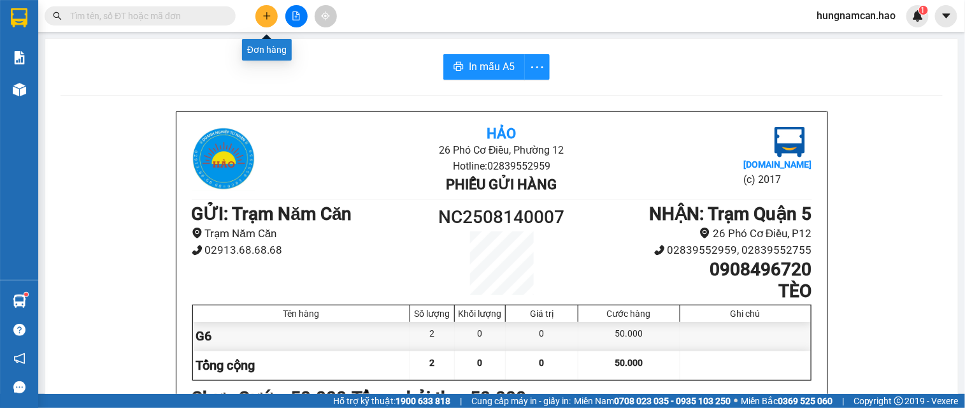
click at [264, 13] on icon "plus" at bounding box center [267, 15] width 9 height 9
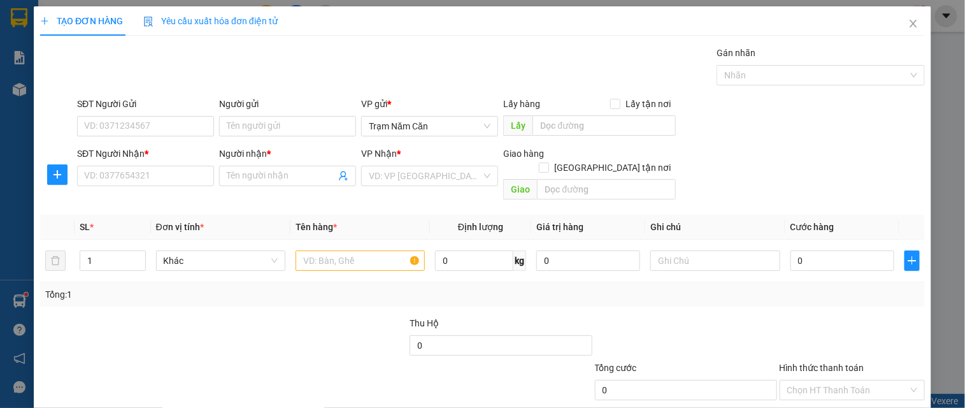
click at [107, 187] on div "SĐT Người Nhận * VD: 0377654321" at bounding box center [145, 169] width 137 height 45
click at [110, 177] on input "SĐT Người Nhận *" at bounding box center [145, 176] width 137 height 20
type input "0919699537"
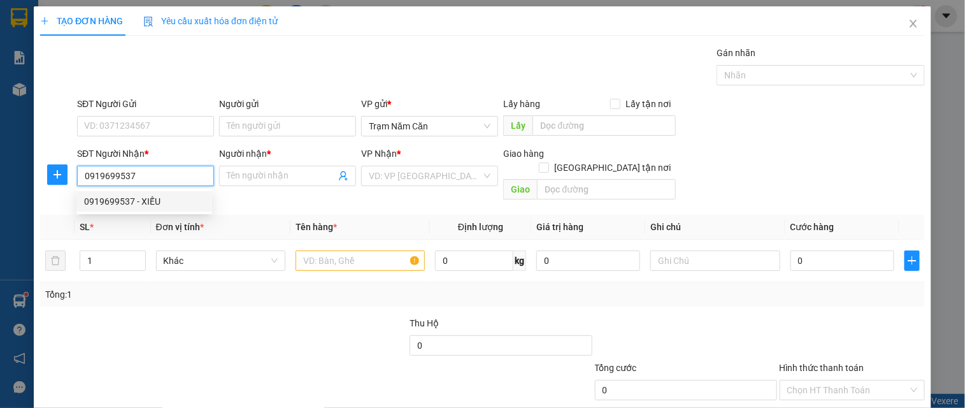
click at [175, 198] on div "0919699537 - XIẾU" at bounding box center [144, 201] width 120 height 14
type input "XIẾU"
type input "30.000"
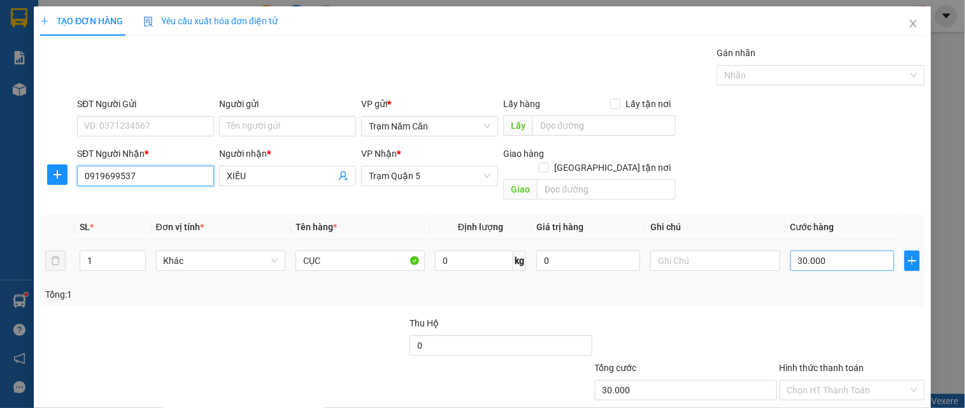
type input "0919699537"
click at [864, 256] on input "30.000" at bounding box center [843, 260] width 104 height 20
type input "0\"
type input "0"
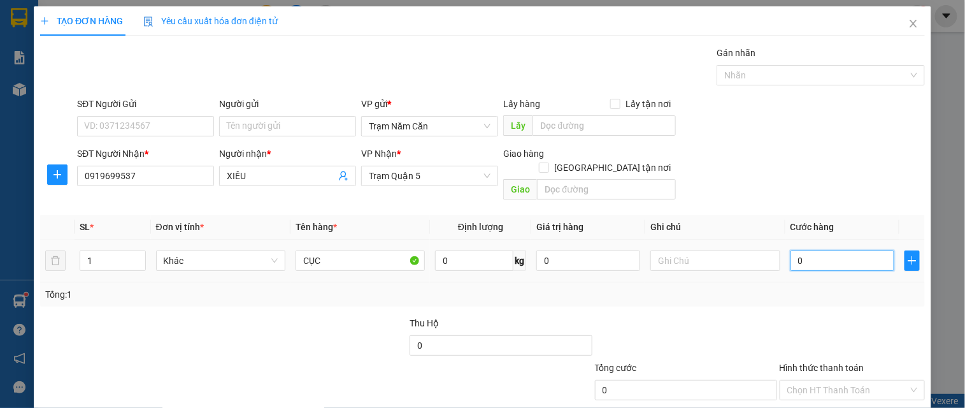
type input "005"
type input "5"
type input "0.050"
type input "50"
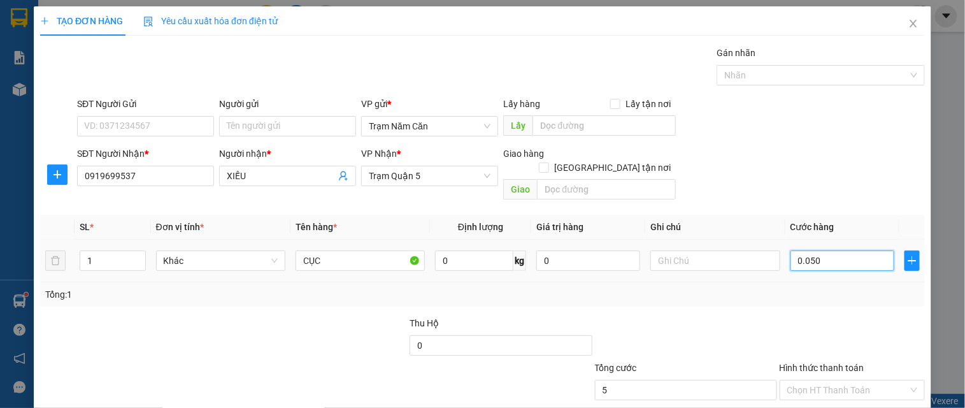
type input "50"
type input "0.050"
drag, startPoint x: 854, startPoint y: 349, endPoint x: 846, endPoint y: 364, distance: 16.8
click at [852, 363] on label "Hình thức thanh toán" at bounding box center [822, 368] width 85 height 10
click at [852, 366] on input "Hình thức thanh toán" at bounding box center [848, 389] width 121 height 19
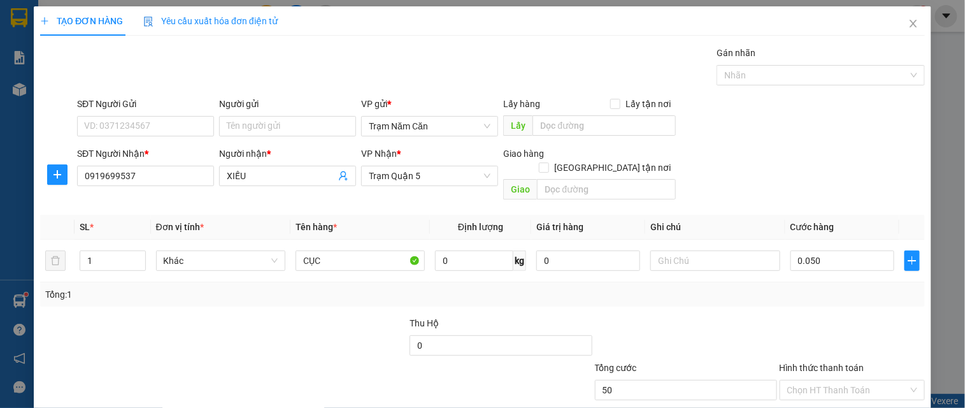
type input "50.000"
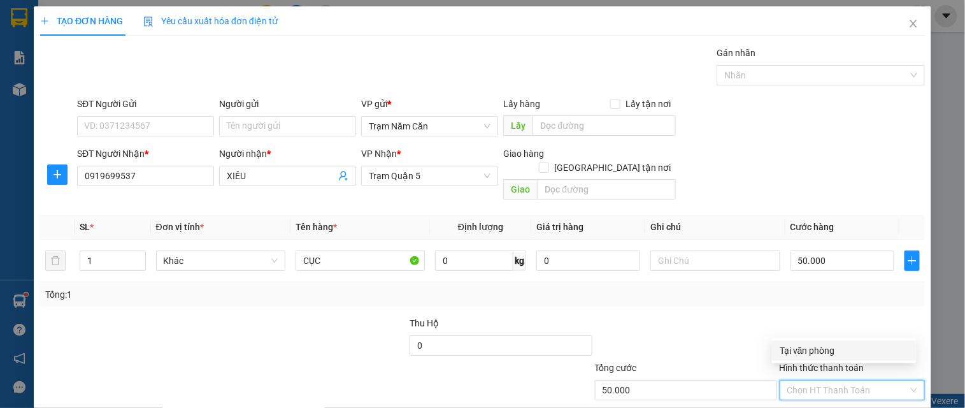
click at [843, 366] on input "Hình thức thanh toán" at bounding box center [848, 389] width 121 height 19
click at [839, 354] on div "Tại văn phòng" at bounding box center [844, 350] width 129 height 14
type input "0"
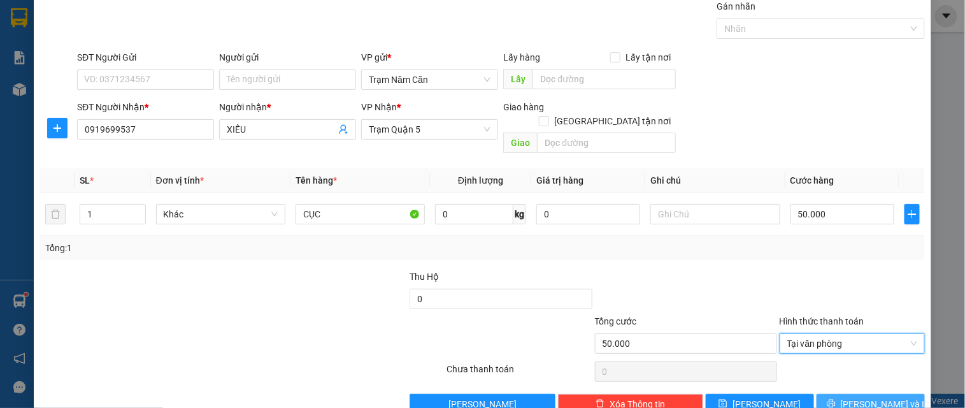
scroll to position [64, 0]
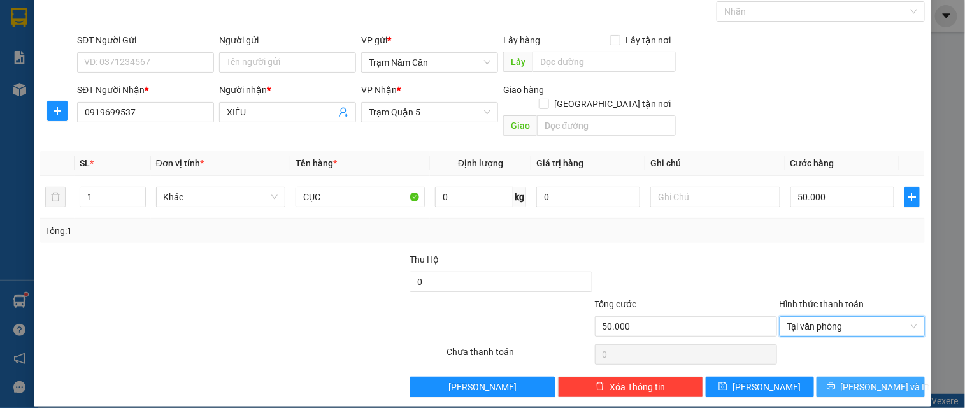
click at [836, 366] on icon "printer" at bounding box center [831, 386] width 9 height 9
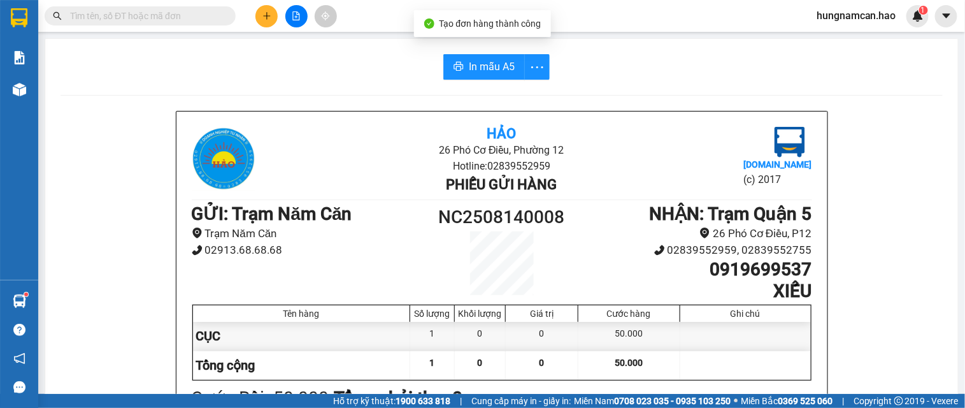
click at [501, 66] on span "In mẫu A5" at bounding box center [492, 67] width 46 height 16
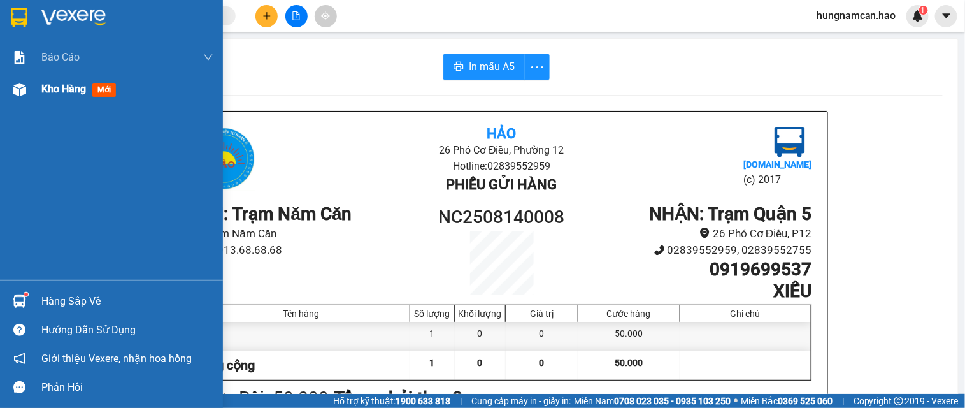
click at [28, 91] on div at bounding box center [19, 89] width 22 height 22
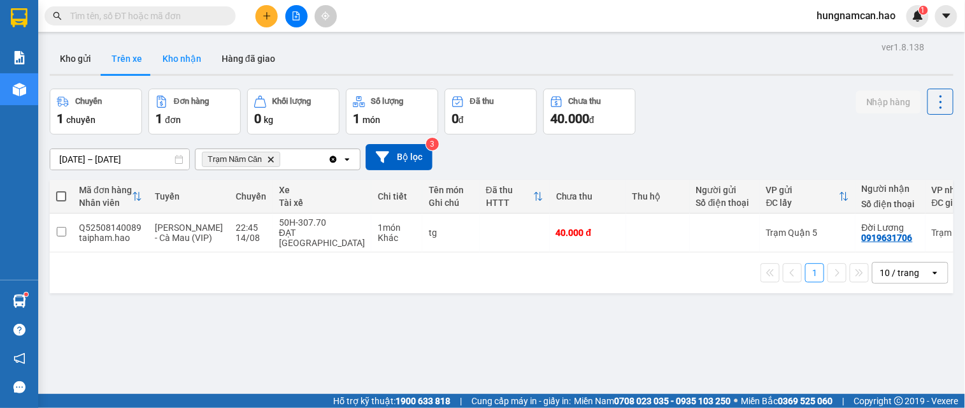
click at [162, 66] on button "Kho nhận" at bounding box center [181, 58] width 59 height 31
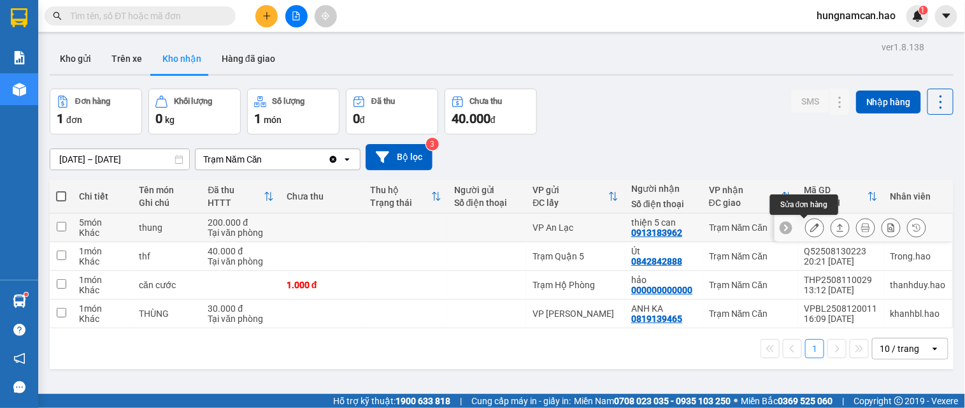
click at [811, 232] on icon at bounding box center [815, 227] width 9 height 9
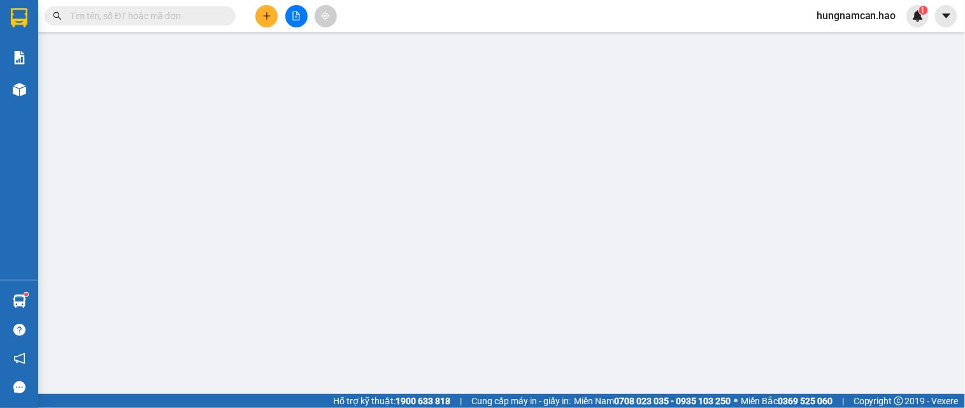
type input "0913183962"
type input "thiện 5 can"
type input "200.000"
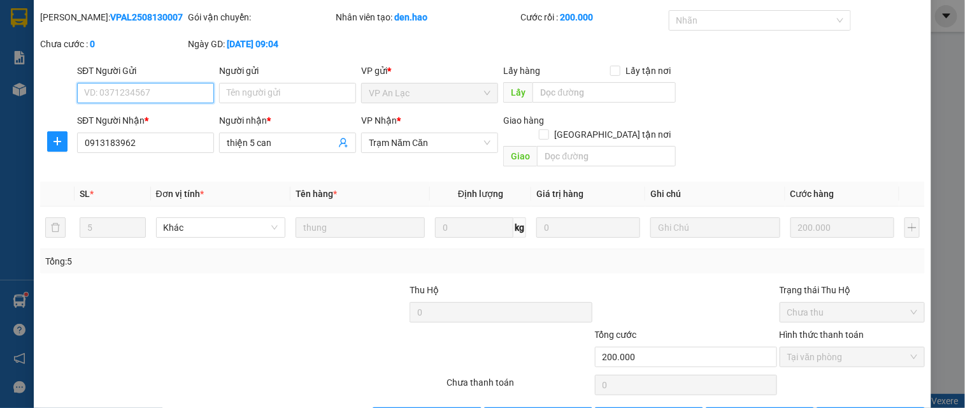
scroll to position [66, 0]
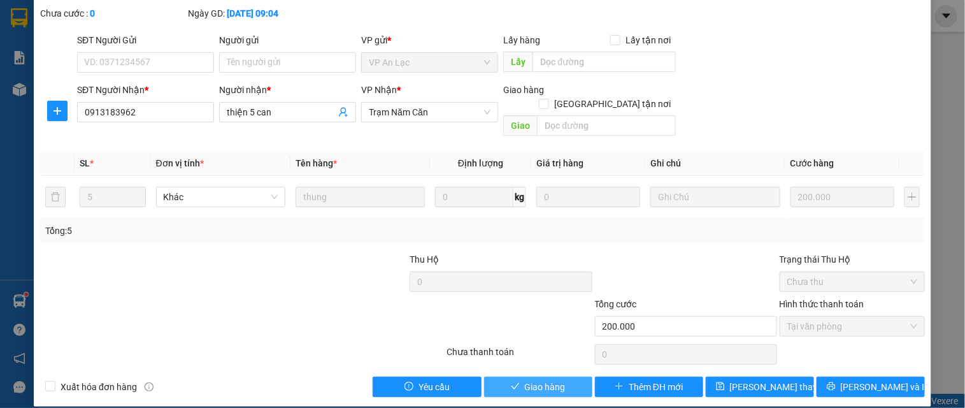
drag, startPoint x: 568, startPoint y: 373, endPoint x: 594, endPoint y: 352, distance: 33.0
click at [572, 366] on button "Giao hàng" at bounding box center [538, 387] width 108 height 20
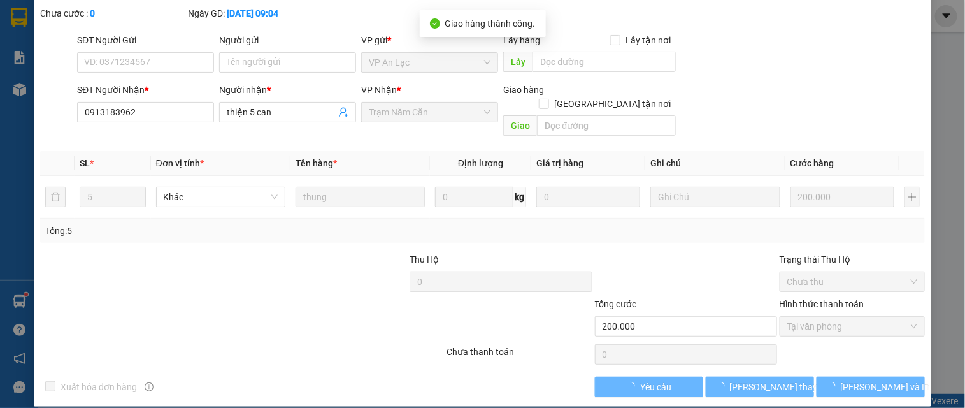
scroll to position [0, 0]
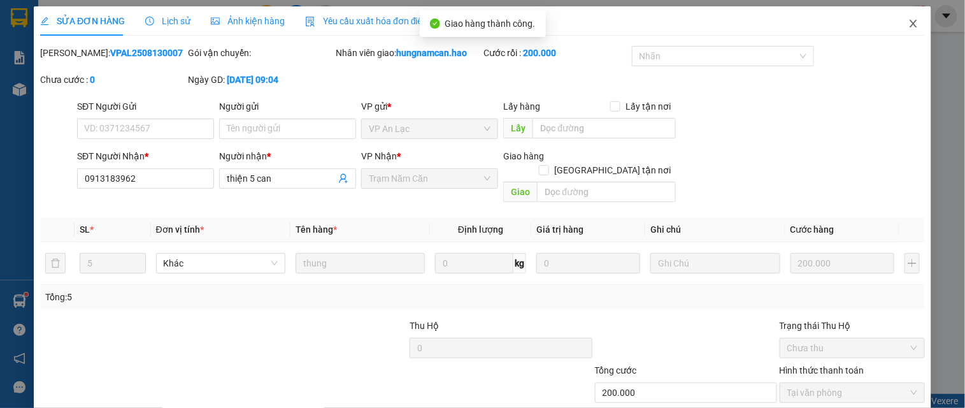
click at [869, 16] on span "Close" at bounding box center [914, 24] width 36 height 36
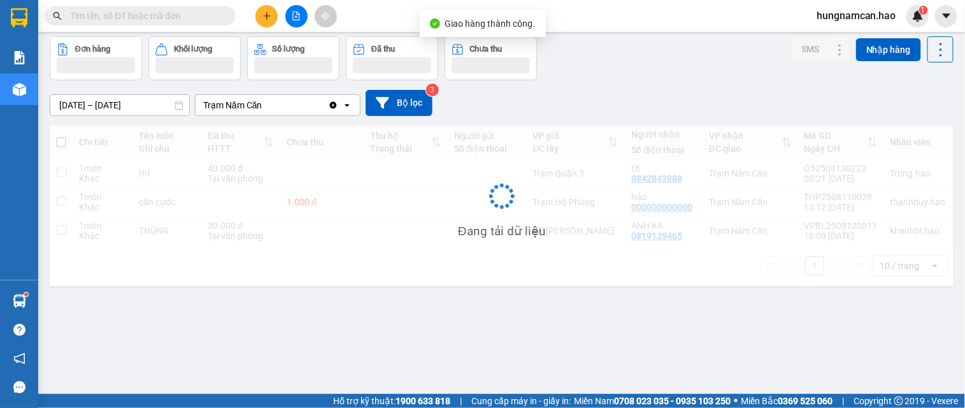
scroll to position [59, 0]
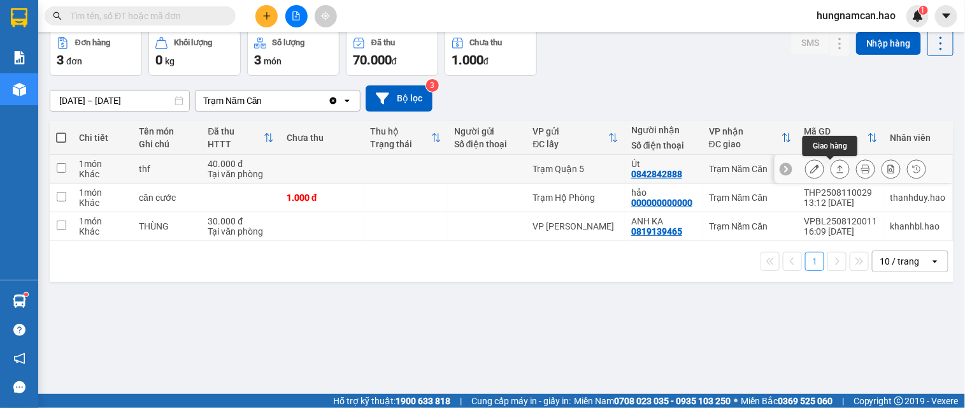
click at [832, 168] on button at bounding box center [841, 169] width 18 height 22
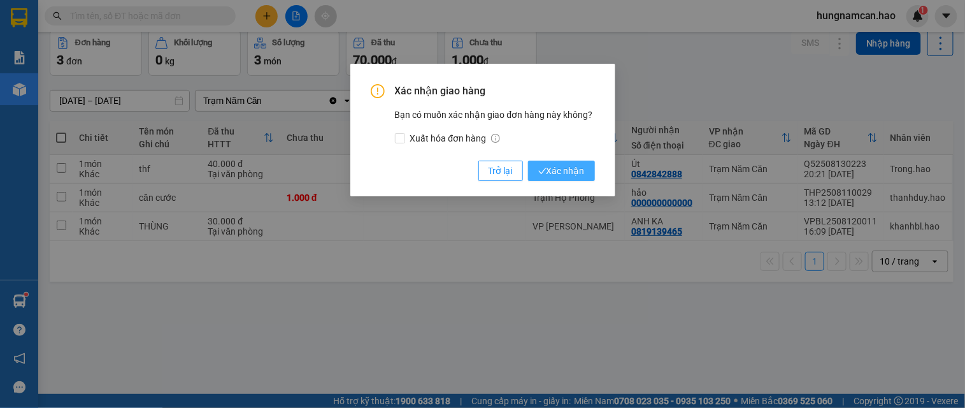
click at [553, 178] on button "Xác nhận" at bounding box center [561, 171] width 67 height 20
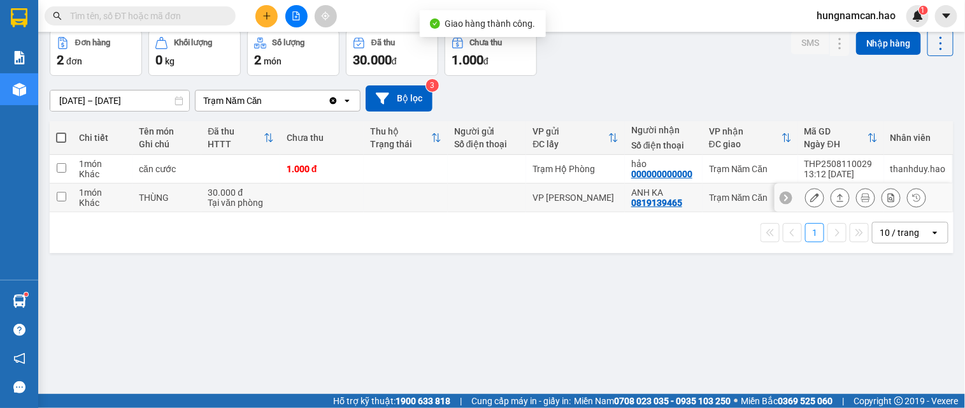
click at [832, 192] on button at bounding box center [841, 198] width 18 height 22
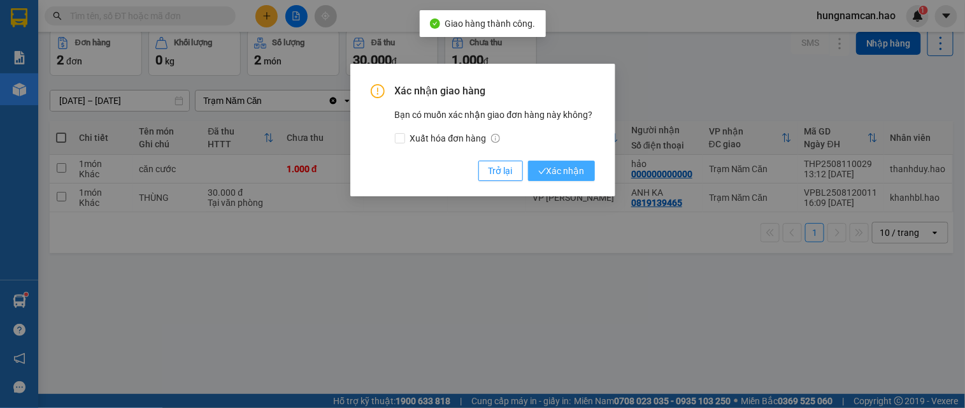
click at [570, 169] on span "Xác nhận" at bounding box center [561, 171] width 47 height 14
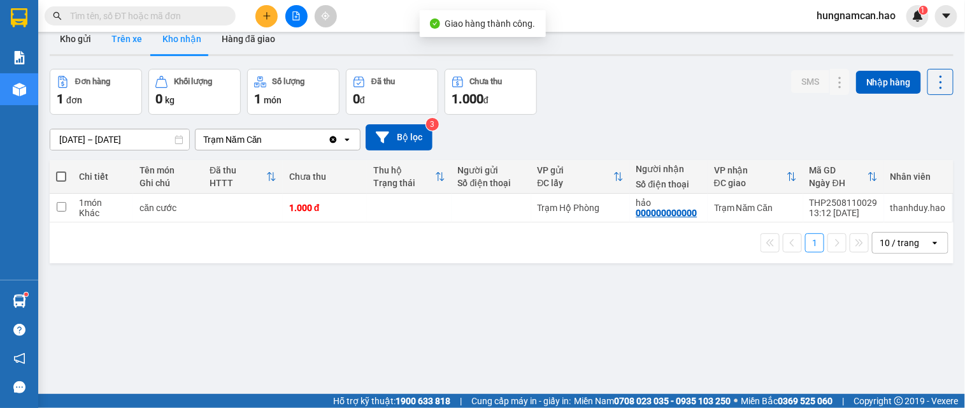
scroll to position [0, 0]
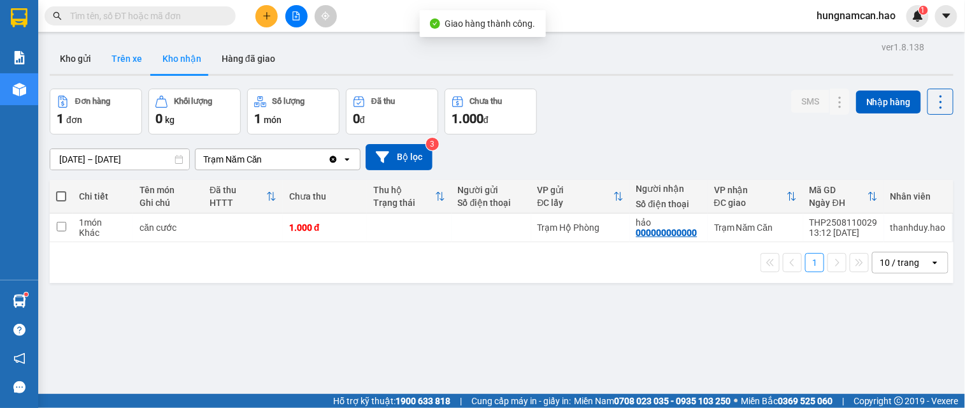
click at [122, 66] on button "Trên xe" at bounding box center [126, 58] width 51 height 31
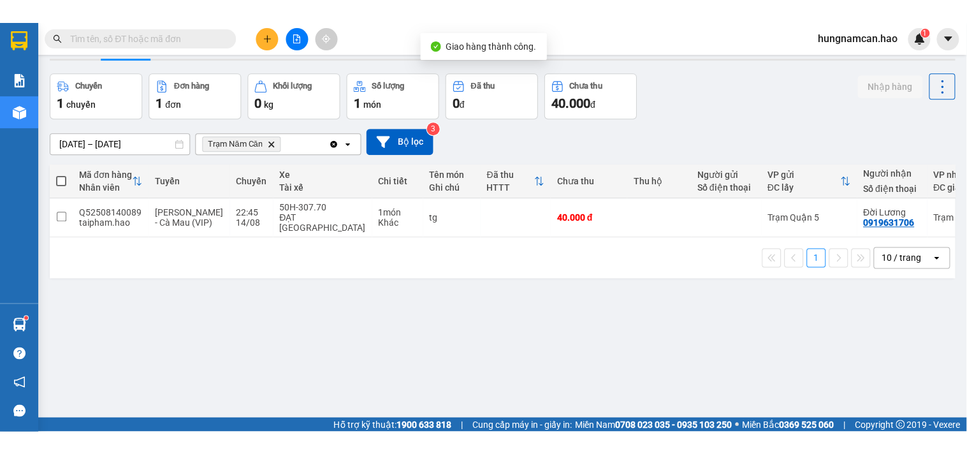
scroll to position [59, 0]
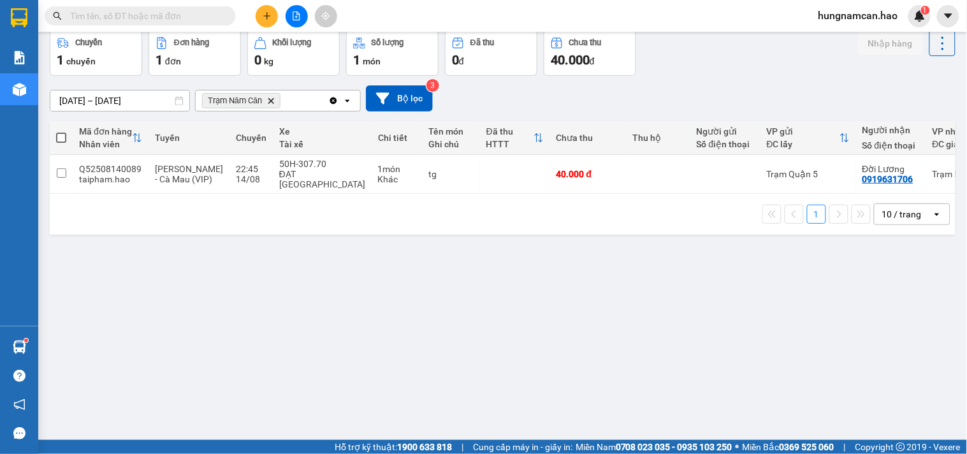
click at [101, 0] on button "Trên xe" at bounding box center [126, 0] width 51 height 31
